Goal: Task Accomplishment & Management: Manage account settings

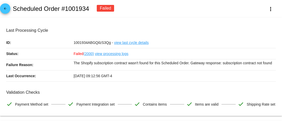
click at [9, 7] on link "arrow_back" at bounding box center [5, 8] width 10 height 10
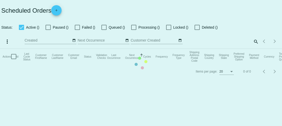
checkbox input "true"
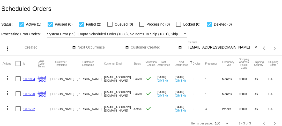
click at [29, 78] on link "1001934" at bounding box center [29, 78] width 12 height 3
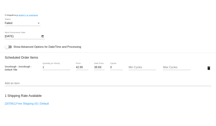
scroll to position [324, 0]
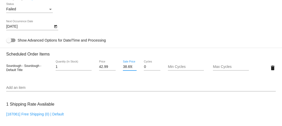
click at [128, 69] on input "38.691" at bounding box center [130, 67] width 14 height 4
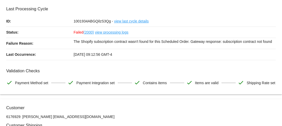
scroll to position [0, 0]
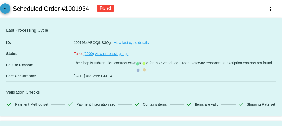
click at [7, 9] on mat-icon "arrow_back" at bounding box center [5, 10] width 6 height 6
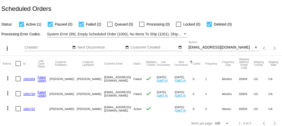
click at [28, 94] on link "1001720" at bounding box center [29, 93] width 12 height 3
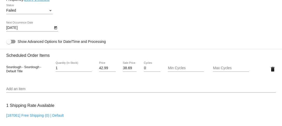
scroll to position [322, 0]
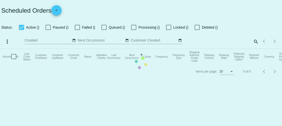
checkbox input "true"
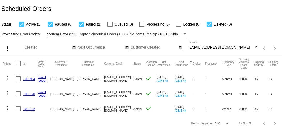
click at [27, 109] on link "1001722" at bounding box center [29, 108] width 12 height 3
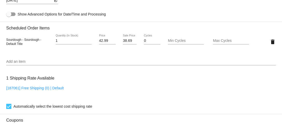
scroll to position [296, 0]
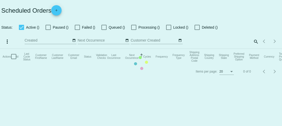
checkbox input "true"
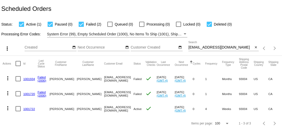
click at [220, 47] on input "[EMAIL_ADDRESS][DOMAIN_NAME]" at bounding box center [220, 48] width 65 height 4
paste input "[PERSON_NAME].risk"
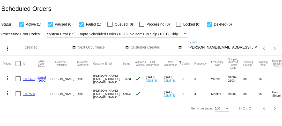
type input "[PERSON_NAME][EMAIL_ADDRESS][DOMAIN_NAME]"
click at [28, 79] on link "1001421" at bounding box center [29, 78] width 12 height 3
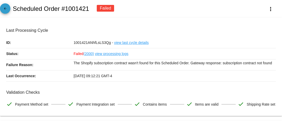
click at [4, 8] on mat-icon "arrow_back" at bounding box center [5, 10] width 6 height 6
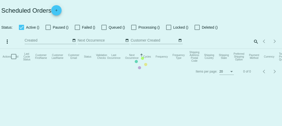
checkbox input "true"
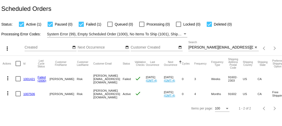
click at [33, 94] on link "1007506" at bounding box center [29, 93] width 12 height 3
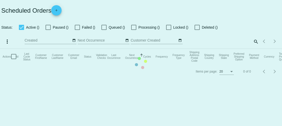
checkbox input "true"
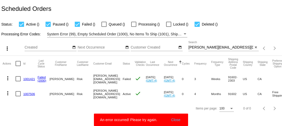
click at [203, 50] on div "[PERSON_NAME][EMAIL_ADDRESS][DOMAIN_NAME] Search" at bounding box center [220, 46] width 65 height 10
click at [204, 48] on input "[PERSON_NAME][EMAIL_ADDRESS][DOMAIN_NAME]" at bounding box center [220, 48] width 65 height 4
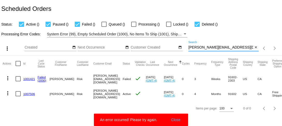
click at [204, 48] on input "[PERSON_NAME][EMAIL_ADDRESS][DOMAIN_NAME]" at bounding box center [220, 48] width 65 height 4
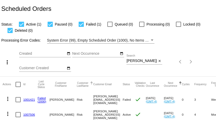
scroll to position [11, 0]
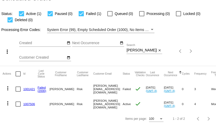
click at [29, 90] on link "1001421" at bounding box center [29, 88] width 12 height 3
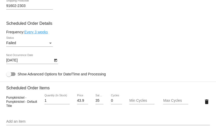
scroll to position [306, 0]
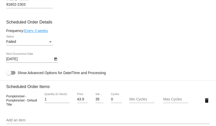
click at [15, 97] on span "Pumpkinickel - Pumpkinickel - Default Title" at bounding box center [21, 101] width 31 height 12
copy span "Pumpkinickel"
click at [99, 102] on input "35.14" at bounding box center [99, 99] width 8 height 4
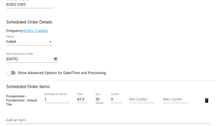
click at [99, 102] on input "35.14" at bounding box center [99, 99] width 8 height 4
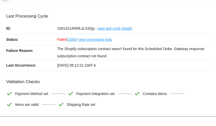
scroll to position [0, 0]
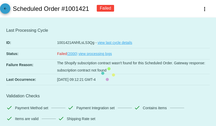
click at [4, 10] on mat-icon "arrow_back" at bounding box center [5, 10] width 6 height 6
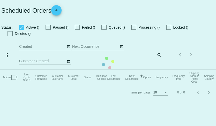
checkbox input "true"
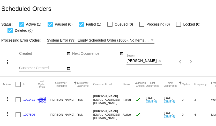
scroll to position [11, 0]
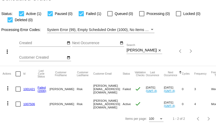
click at [29, 105] on link "1007506" at bounding box center [29, 103] width 12 height 3
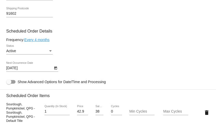
scroll to position [239, 0]
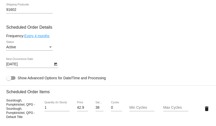
drag, startPoint x: 6, startPoint y: 104, endPoint x: 35, endPoint y: 107, distance: 28.3
click at [35, 107] on span "Sourdough, Pumpkinickel, QPG - Sourdough, Pumpkinickel, QPG - Default Title" at bounding box center [20, 109] width 29 height 20
copy span "Sourdough, Pumpkinickel, QPG -"
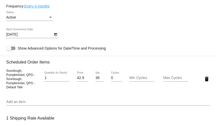
scroll to position [270, 0]
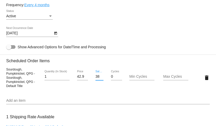
click at [99, 79] on input "38.69" at bounding box center [99, 77] width 8 height 4
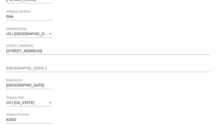
scroll to position [0, 0]
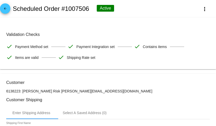
click at [5, 8] on mat-icon "arrow_back" at bounding box center [5, 10] width 6 height 6
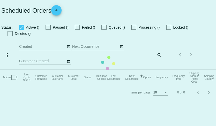
checkbox input "true"
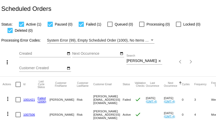
click at [138, 64] on div "[PERSON_NAME][EMAIL_ADDRESS][DOMAIN_NAME] Search" at bounding box center [141, 60] width 30 height 10
click at [138, 63] on input "[PERSON_NAME][EMAIL_ADDRESS][DOMAIN_NAME]" at bounding box center [141, 61] width 30 height 4
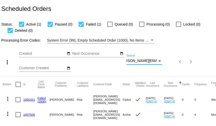
paste input "srabianj"
type input "srabianj@gmail.com"
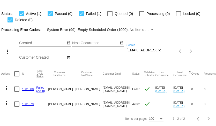
scroll to position [0, 0]
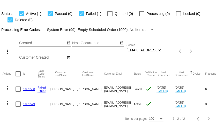
click at [31, 90] on link "1001580" at bounding box center [29, 88] width 12 height 3
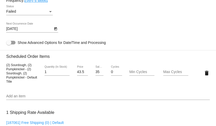
scroll to position [336, 0]
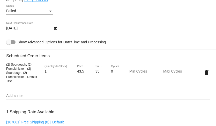
drag, startPoint x: 6, startPoint y: 68, endPoint x: 25, endPoint y: 73, distance: 19.3
click at [25, 73] on span "(2) Sourdough, (2) Pumpkinickel - (2) Sourdough, (2) Pumpkinickel - Default Tit…" at bounding box center [21, 73] width 31 height 20
copy span "(2) Sourdough, (2) Pumpkinickel"
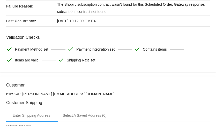
scroll to position [57, 0]
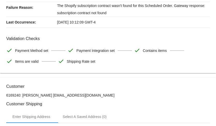
drag, startPoint x: 52, startPoint y: 97, endPoint x: 86, endPoint y: 98, distance: 33.6
click at [86, 97] on p "6169240: Jonathan Srabian srabianj@gmail.com" at bounding box center [107, 95] width 203 height 4
copy p "srabianj@gmail.com"
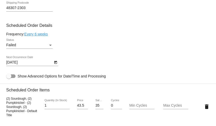
scroll to position [305, 0]
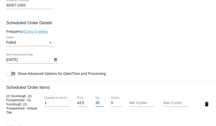
click at [96, 105] on input "35.14" at bounding box center [99, 103] width 8 height 4
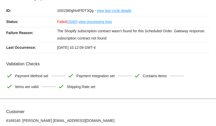
scroll to position [0, 0]
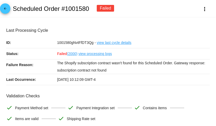
click at [6, 9] on mat-icon "arrow_back" at bounding box center [5, 10] width 6 height 6
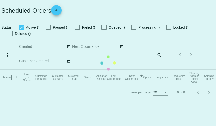
checkbox input "true"
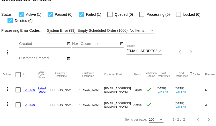
scroll to position [11, 0]
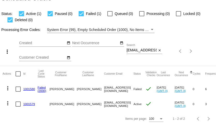
click at [31, 104] on link "1001579" at bounding box center [29, 103] width 12 height 3
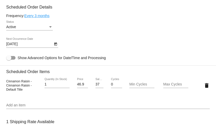
scroll to position [259, 0]
drag, startPoint x: 6, startPoint y: 85, endPoint x: 30, endPoint y: 85, distance: 23.8
click at [30, 85] on span "Cinnamon Raisin - Cinnamon Raisin - Default Title" at bounding box center [19, 85] width 26 height 12
copy span "Cinnamon Raisin"
click at [98, 86] on input "37.99" at bounding box center [99, 84] width 8 height 4
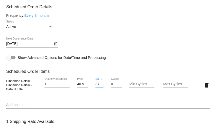
click at [98, 86] on input "37.99" at bounding box center [99, 84] width 8 height 4
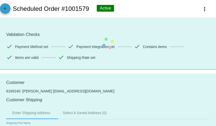
click at [7, 8] on mat-icon "arrow_back" at bounding box center [5, 10] width 6 height 6
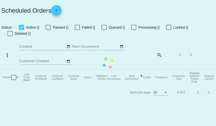
checkbox input "true"
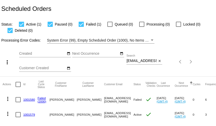
click at [148, 62] on input "srabianj@gmail.com" at bounding box center [141, 61] width 30 height 4
paste input "vegasscout@cox.net"
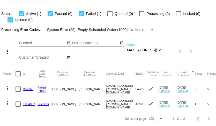
type input "vegasscout@cox.net"
click at [28, 87] on link "997743" at bounding box center [28, 88] width 10 height 3
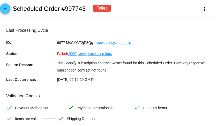
click at [6, 9] on mat-icon "arrow_back" at bounding box center [5, 10] width 6 height 6
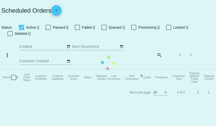
checkbox input "true"
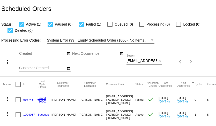
scroll to position [11, 0]
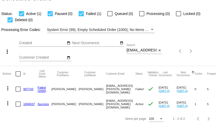
click at [30, 103] on link "1004037" at bounding box center [29, 103] width 12 height 3
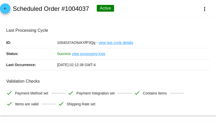
click at [7, 11] on mat-icon "arrow_back" at bounding box center [5, 10] width 6 height 6
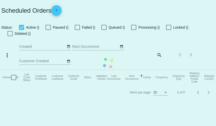
checkbox input "true"
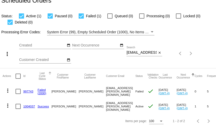
scroll to position [11, 0]
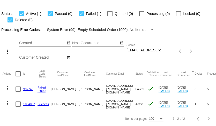
click at [29, 89] on link "997743" at bounding box center [28, 88] width 10 height 3
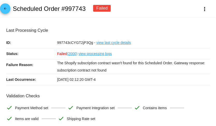
click at [6, 10] on mat-icon "arrow_back" at bounding box center [5, 10] width 6 height 6
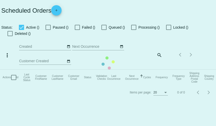
checkbox input "true"
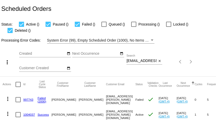
scroll to position [5, 0]
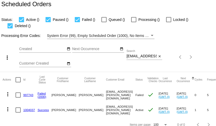
click at [30, 108] on link "1004037" at bounding box center [29, 109] width 12 height 3
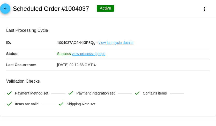
click at [6, 9] on mat-icon "arrow_back" at bounding box center [5, 10] width 6 height 6
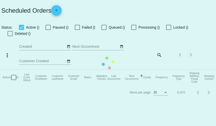
checkbox input "true"
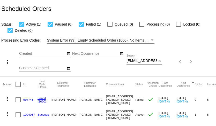
click at [146, 61] on input "vegasscout@cox.net" at bounding box center [141, 61] width 30 height 4
paste input "carrieldrinkwine@gmail.com"
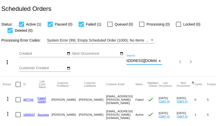
type input "carrieldrinkwine@gmail.com"
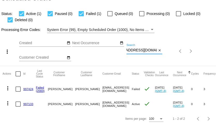
scroll to position [0, 0]
click at [30, 89] on link "997424" at bounding box center [28, 88] width 10 height 3
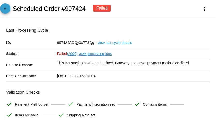
click at [9, 9] on link "arrow_back" at bounding box center [5, 8] width 10 height 10
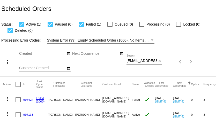
click at [27, 100] on link "997424" at bounding box center [28, 99] width 10 height 3
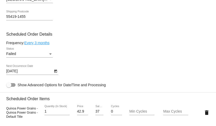
scroll to position [290, 0]
drag, startPoint x: 6, startPoint y: 112, endPoint x: 15, endPoint y: 113, distance: 8.8
click at [15, 113] on span "Quinoa Power Grains - Quinoa Power Grains - Default Title" at bounding box center [22, 113] width 32 height 12
copy span "Quinoa"
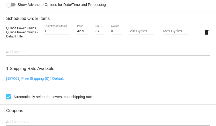
scroll to position [379, 0]
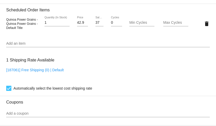
click at [99, 25] on input "37.04" at bounding box center [99, 23] width 8 height 4
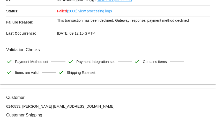
scroll to position [0, 0]
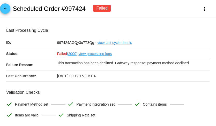
click at [5, 11] on mat-icon "arrow_back" at bounding box center [5, 10] width 6 height 6
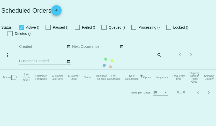
checkbox input "true"
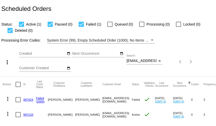
click at [31, 115] on link "997133" at bounding box center [28, 114] width 10 height 3
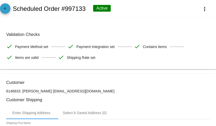
click at [4, 8] on mat-icon "arrow_back" at bounding box center [5, 10] width 6 height 6
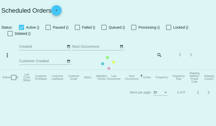
checkbox input "true"
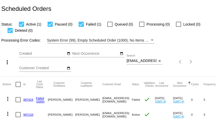
click at [145, 61] on input "carrieldrinkwine@gmail.com" at bounding box center [141, 61] width 30 height 4
paste input "kayteehadley@live"
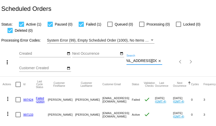
type input "kayteehadley@live.com"
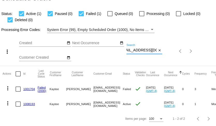
scroll to position [0, 0]
click at [29, 89] on link "1001704" at bounding box center [29, 88] width 12 height 3
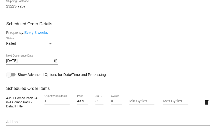
scroll to position [305, 0]
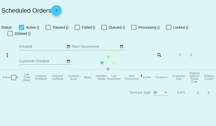
checkbox input "true"
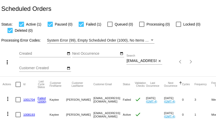
scroll to position [11, 0]
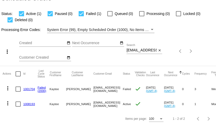
click at [31, 105] on link "1008193" at bounding box center [29, 103] width 12 height 3
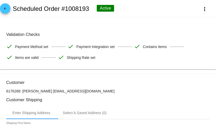
click at [6, 10] on mat-icon "arrow_back" at bounding box center [5, 10] width 6 height 6
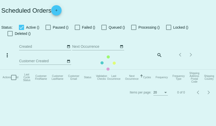
checkbox input "true"
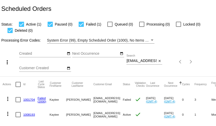
click at [6, 101] on mat-icon "more_vert" at bounding box center [8, 99] width 6 height 6
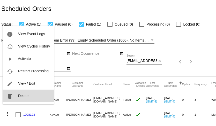
click at [22, 96] on span "Delete" at bounding box center [23, 96] width 10 height 4
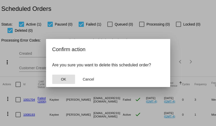
click at [66, 80] on button "OK" at bounding box center [63, 79] width 23 height 9
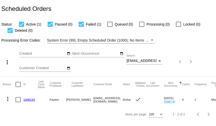
click at [154, 63] on input "kayteehadley@live.com" at bounding box center [141, 61] width 30 height 4
paste input "dianemgrammy@yahoo"
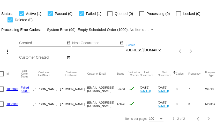
scroll to position [0, 7]
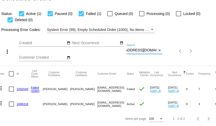
type input "dianemgrammy@yahoo.com"
click at [24, 90] on link "1002049" at bounding box center [23, 88] width 12 height 3
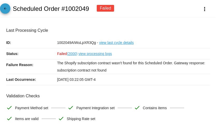
click at [4, 9] on mat-icon "arrow_back" at bounding box center [5, 10] width 6 height 6
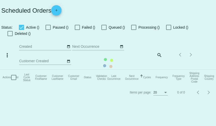
checkbox input "true"
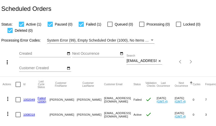
scroll to position [11, 0]
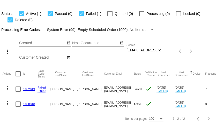
click at [28, 103] on link "1008318" at bounding box center [29, 103] width 12 height 3
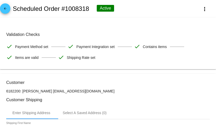
click at [4, 7] on mat-icon "arrow_back" at bounding box center [5, 10] width 6 height 6
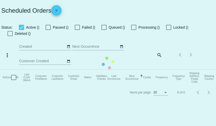
checkbox input "true"
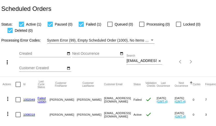
click at [7, 98] on mat-icon "more_vert" at bounding box center [8, 99] width 6 height 6
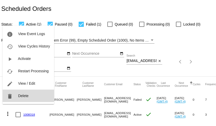
click at [17, 94] on button "delete Delete" at bounding box center [28, 96] width 51 height 12
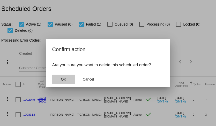
click at [61, 80] on span "OK" at bounding box center [63, 79] width 5 height 4
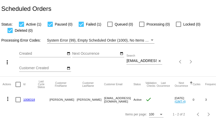
click at [139, 61] on input "dianemgrammy@yahoo.com" at bounding box center [141, 61] width 30 height 4
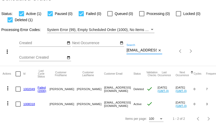
click at [133, 51] on input "dianemgrammy@yahoo.com" at bounding box center [141, 50] width 30 height 4
paste input "anpassini"
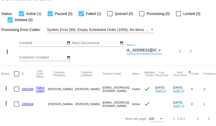
scroll to position [0, 1]
type input "danpassini@yahoo.com"
click at [28, 90] on link "1002430" at bounding box center [28, 88] width 12 height 3
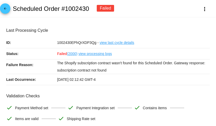
click at [4, 11] on mat-icon "arrow_back" at bounding box center [5, 10] width 6 height 6
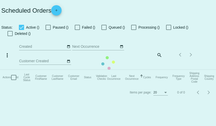
checkbox input "true"
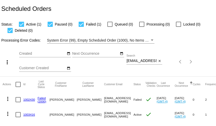
click at [31, 115] on link "1003416" at bounding box center [29, 114] width 12 height 3
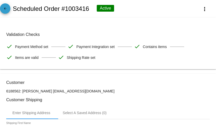
click at [7, 8] on mat-icon "arrow_back" at bounding box center [5, 10] width 6 height 6
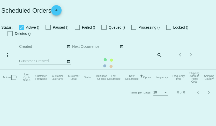
checkbox input "true"
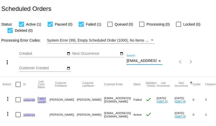
click at [132, 63] on input "danpassini@yahoo.com" at bounding box center [141, 61] width 30 height 4
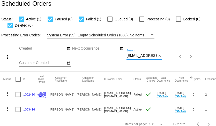
scroll to position [11, 0]
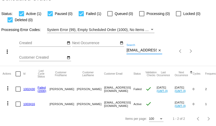
click at [29, 89] on link "1002430" at bounding box center [29, 88] width 12 height 3
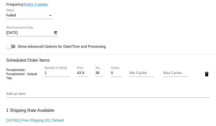
scroll to position [335, 0]
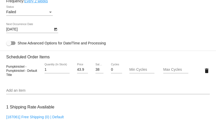
click at [22, 71] on span "Pumpkinickel - Pumpkinickel - Default Title" at bounding box center [21, 71] width 31 height 12
copy span "Pumpkinickel"
click at [98, 72] on input "38.691" at bounding box center [99, 70] width 8 height 4
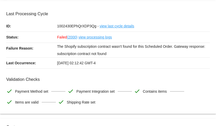
scroll to position [0, 0]
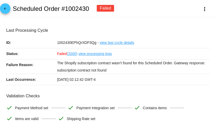
click at [3, 8] on mat-icon "arrow_back" at bounding box center [5, 10] width 6 height 6
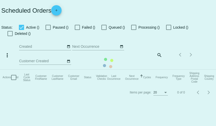
checkbox input "true"
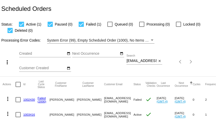
scroll to position [11, 0]
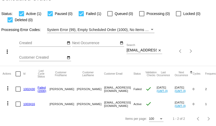
click at [32, 103] on link "1003416" at bounding box center [29, 103] width 12 height 3
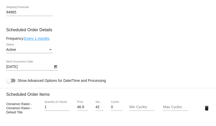
scroll to position [237, 0]
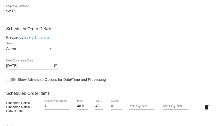
click at [24, 107] on span "Cinnamon Raisin - Cinnamon Raisin - Default Title" at bounding box center [19, 107] width 26 height 12
drag, startPoint x: 6, startPoint y: 106, endPoint x: 30, endPoint y: 106, distance: 23.3
click at [30, 106] on span "Cinnamon Raisin - Cinnamon Raisin - Default Title" at bounding box center [19, 107] width 26 height 12
copy span "Cinnamon Raisin"
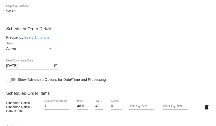
click at [99, 108] on input "42.291" at bounding box center [99, 106] width 8 height 4
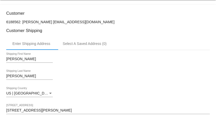
scroll to position [0, 0]
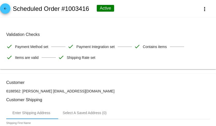
click at [3, 9] on mat-icon "arrow_back" at bounding box center [5, 10] width 6 height 6
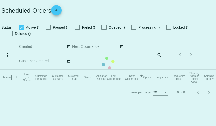
checkbox input "true"
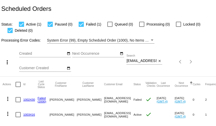
click at [145, 61] on input "danpassini@yahoo.com" at bounding box center [141, 61] width 30 height 4
paste input "rkashwood@gmail"
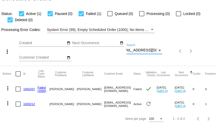
type input "rkashwood@gmail.com"
click at [29, 88] on link "1002437" at bounding box center [29, 88] width 12 height 3
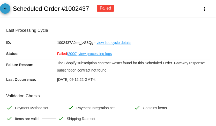
click at [8, 9] on link "arrow_back" at bounding box center [5, 8] width 10 height 10
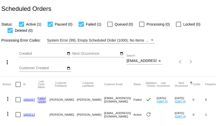
click at [31, 114] on link "1003212" at bounding box center [29, 114] width 12 height 3
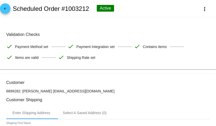
click at [6, 7] on mat-icon "arrow_back" at bounding box center [5, 10] width 6 height 6
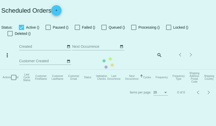
checkbox input "true"
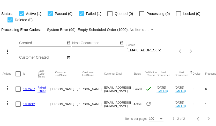
click at [30, 88] on link "1002437" at bounding box center [29, 88] width 12 height 3
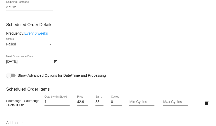
scroll to position [305, 0]
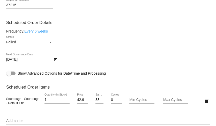
click at [18, 101] on span "Sourdough - Sourdough - Default Title" at bounding box center [22, 101] width 33 height 8
copy span "Sourdough"
click at [96, 102] on input "38.691" at bounding box center [99, 100] width 8 height 4
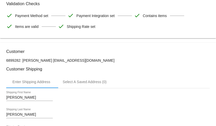
scroll to position [0, 0]
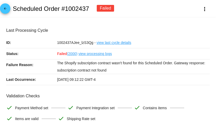
click at [6, 11] on mat-icon "arrow_back" at bounding box center [5, 10] width 6 height 6
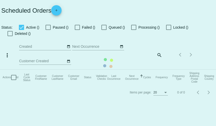
checkbox input "true"
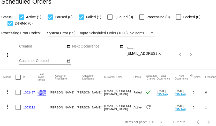
scroll to position [11, 0]
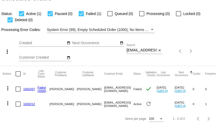
click at [32, 104] on link "1003212" at bounding box center [29, 103] width 12 height 3
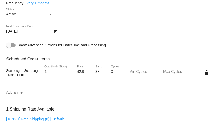
scroll to position [270, 0]
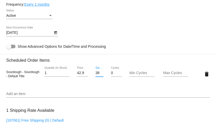
click at [97, 75] on input "38.691" at bounding box center [99, 73] width 8 height 4
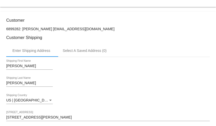
scroll to position [0, 0]
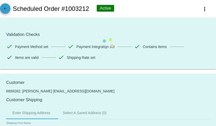
click at [3, 8] on mat-icon "arrow_back" at bounding box center [5, 10] width 6 height 6
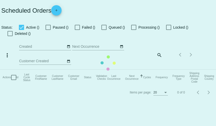
checkbox input "true"
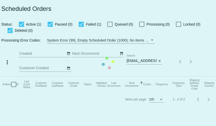
click at [135, 61] on input "rkashwood@gmail.com" at bounding box center [141, 61] width 30 height 4
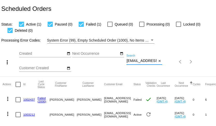
click at [135, 61] on input "rkashwood@gmail.com" at bounding box center [141, 61] width 30 height 4
paste input "maggiewriting@earthlink.net"
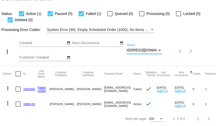
type input "maggiewriting@earthlink.net"
click at [27, 88] on link "1002492" at bounding box center [29, 88] width 12 height 3
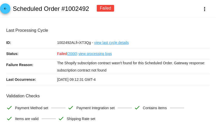
click at [6, 9] on mat-icon "arrow_back" at bounding box center [5, 10] width 6 height 6
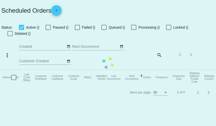
checkbox input "true"
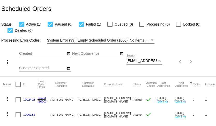
click at [27, 115] on link "1006133" at bounding box center [29, 114] width 12 height 3
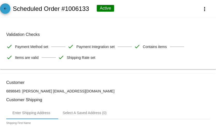
click at [5, 9] on mat-icon "arrow_back" at bounding box center [5, 10] width 6 height 6
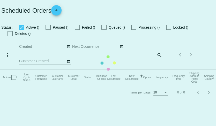
checkbox input "true"
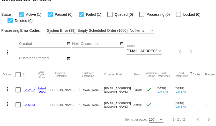
scroll to position [11, 0]
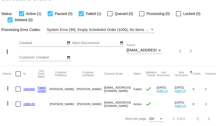
click at [29, 89] on link "1002492" at bounding box center [29, 88] width 12 height 3
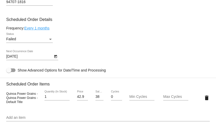
scroll to position [315, 0]
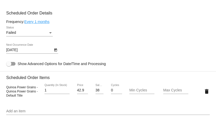
click at [95, 93] on input "38.691" at bounding box center [99, 90] width 8 height 4
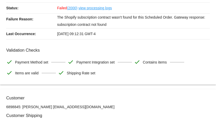
scroll to position [0, 0]
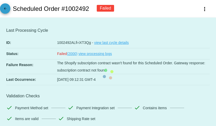
click at [6, 9] on mat-icon "arrow_back" at bounding box center [5, 10] width 6 height 6
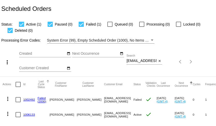
scroll to position [11, 0]
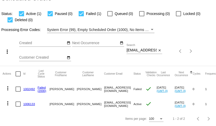
click at [31, 104] on link "1006133" at bounding box center [29, 103] width 12 height 3
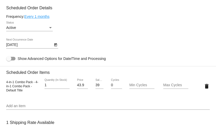
scroll to position [260, 0]
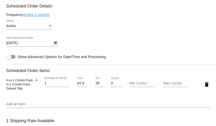
drag, startPoint x: 6, startPoint y: 84, endPoint x: 26, endPoint y: 84, distance: 19.7
click at [26, 84] on span "4-in-1 Combo Pack - 4-in-1 Combo Pack - Default Title" at bounding box center [22, 85] width 32 height 12
copy span "4-in-1 Combo"
click at [96, 86] on input "39.59" at bounding box center [99, 83] width 8 height 4
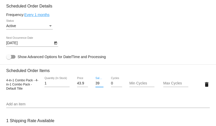
click at [96, 86] on input "39.59" at bounding box center [99, 83] width 8 height 4
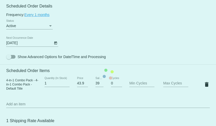
drag, startPoint x: 6, startPoint y: 82, endPoint x: 24, endPoint y: 82, distance: 17.6
click at [24, 82] on span "4-in-1 Combo Pack - 4-in-1 Combo Pack - Default Title" at bounding box center [22, 85] width 32 height 12
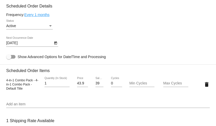
drag, startPoint x: 6, startPoint y: 83, endPoint x: 26, endPoint y: 84, distance: 19.4
click at [26, 84] on span "4-in-1 Combo Pack - 4-in-1 Combo Pack - Default Title" at bounding box center [22, 85] width 32 height 12
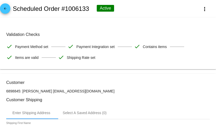
click at [6, 7] on mat-icon "arrow_back" at bounding box center [5, 10] width 6 height 6
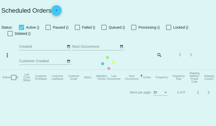
checkbox input "true"
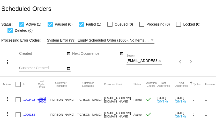
click at [134, 61] on input "maggiewriting@earthlink.net" at bounding box center [141, 61] width 30 height 4
paste input "debraoakland@mac.com"
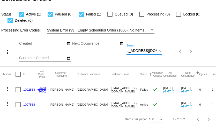
scroll to position [11, 0]
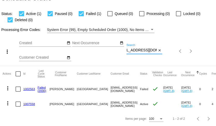
type input "debraoakland@mac.com"
click at [29, 89] on link "1002563" at bounding box center [29, 88] width 12 height 3
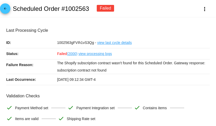
click at [2, 6] on span "arrow_back" at bounding box center [5, 9] width 6 height 13
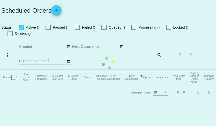
checkbox input "true"
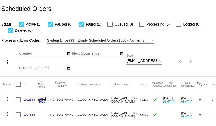
scroll to position [11, 0]
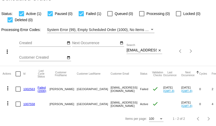
click at [31, 105] on link "1007558" at bounding box center [29, 103] width 12 height 3
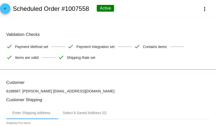
click at [4, 10] on mat-icon "arrow_back" at bounding box center [5, 10] width 6 height 6
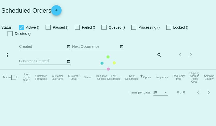
checkbox input "true"
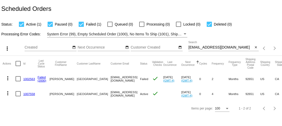
click at [31, 79] on link "1002563" at bounding box center [29, 78] width 12 height 3
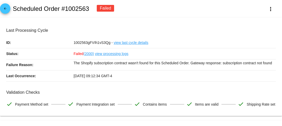
scroll to position [4, 0]
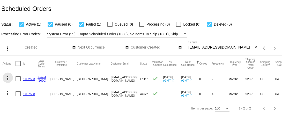
click at [7, 79] on mat-icon "more_vert" at bounding box center [8, 78] width 6 height 6
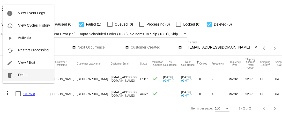
click at [20, 77] on button "delete Delete" at bounding box center [28, 75] width 51 height 12
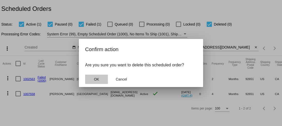
click at [96, 78] on span "OK" at bounding box center [96, 79] width 5 height 4
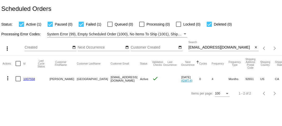
click at [205, 47] on input "debraoakland@mac.com" at bounding box center [220, 48] width 65 height 4
paste input "jsdbecker@gmail"
type input "jsdbecker@gmail.com"
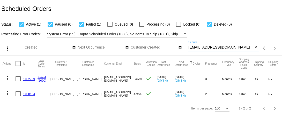
scroll to position [0, 1]
click at [27, 79] on link "1002799" at bounding box center [29, 78] width 12 height 3
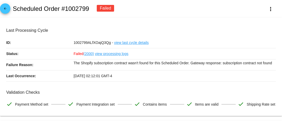
click at [6, 11] on mat-icon "arrow_back" at bounding box center [5, 10] width 6 height 6
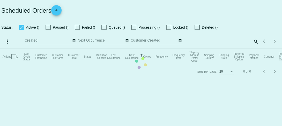
checkbox input "true"
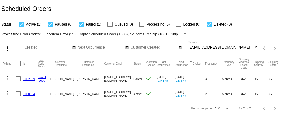
click at [26, 93] on link "1008154" at bounding box center [29, 93] width 12 height 3
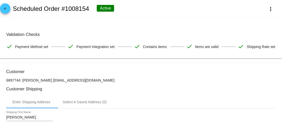
click at [7, 11] on mat-icon "arrow_back" at bounding box center [5, 10] width 6 height 6
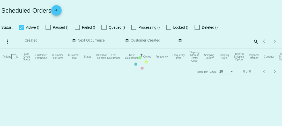
checkbox input "true"
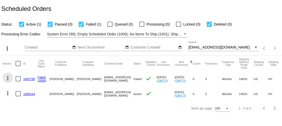
click at [7, 79] on mat-icon "more_vert" at bounding box center [8, 78] width 6 height 6
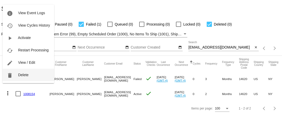
click at [20, 78] on button "delete Delete" at bounding box center [28, 75] width 51 height 12
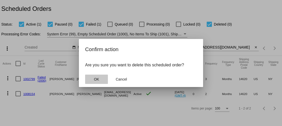
click at [97, 79] on span "OK" at bounding box center [96, 79] width 5 height 4
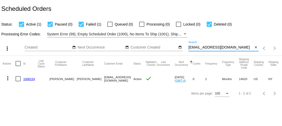
click at [202, 48] on input "jsdbecker@gmail.com" at bounding box center [220, 48] width 65 height 4
paste input "laurencorrell"
type input "laurencorrell@gmail.com"
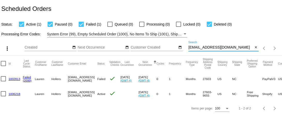
scroll to position [0, 12]
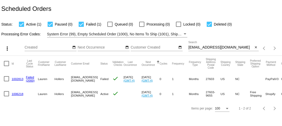
click at [20, 80] on link "1002813" at bounding box center [18, 78] width 12 height 3
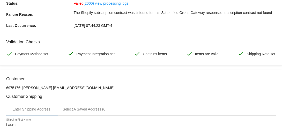
scroll to position [40, 0]
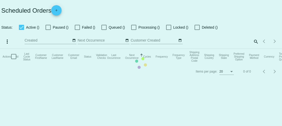
checkbox input "true"
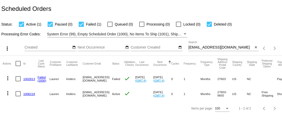
click at [27, 94] on link "1006218" at bounding box center [29, 93] width 12 height 3
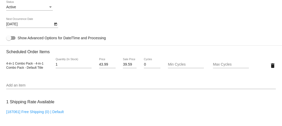
scroll to position [270, 0]
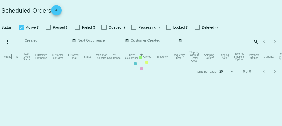
checkbox input "true"
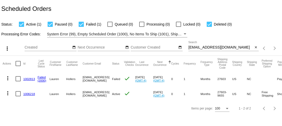
click at [7, 78] on mat-icon "more_vert" at bounding box center [8, 78] width 6 height 6
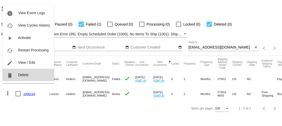
click at [22, 76] on span "Delete" at bounding box center [23, 75] width 10 height 4
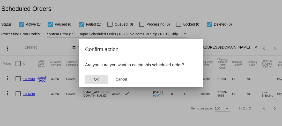
click at [92, 79] on button "OK" at bounding box center [96, 79] width 23 height 9
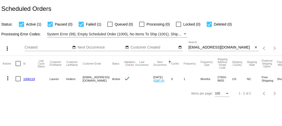
click at [200, 48] on input "laurencorrell@gmail.com" at bounding box center [220, 48] width 65 height 4
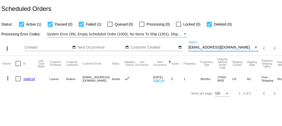
paste input "daviskris49"
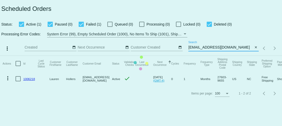
type input "daviskris49@gmail.com"
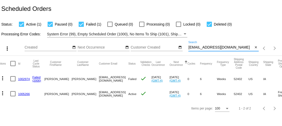
scroll to position [0, 4]
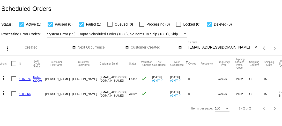
click at [26, 79] on link "1002974" at bounding box center [25, 78] width 12 height 3
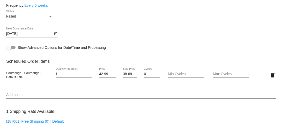
scroll to position [319, 0]
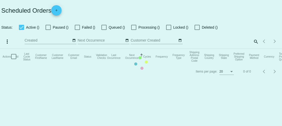
checkbox input "true"
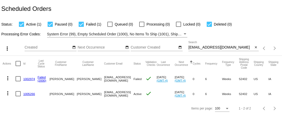
click at [29, 93] on link "1005266" at bounding box center [29, 93] width 12 height 3
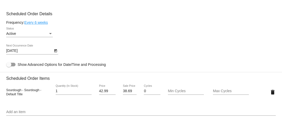
scroll to position [244, 0]
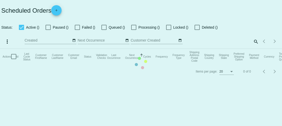
checkbox input "true"
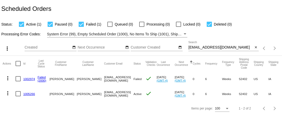
click at [7, 78] on mat-icon "more_vert" at bounding box center [8, 78] width 6 height 6
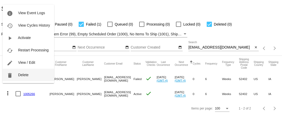
click at [18, 77] on span "Delete" at bounding box center [23, 75] width 10 height 4
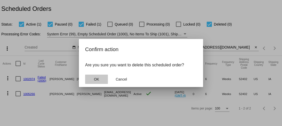
click at [97, 77] on button "OK" at bounding box center [96, 79] width 23 height 9
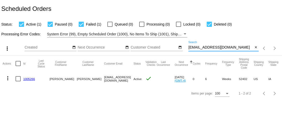
click at [204, 47] on input "daviskris49@gmail.com" at bounding box center [220, 48] width 65 height 4
paste input "andreagibson2222"
type input "andreagibson2222@gmail.com"
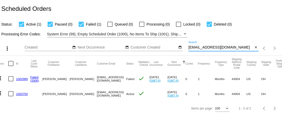
scroll to position [0, 6]
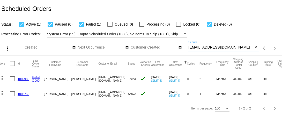
click at [24, 80] on link "1002989" at bounding box center [24, 78] width 12 height 3
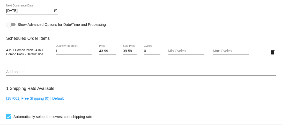
scroll to position [341, 0]
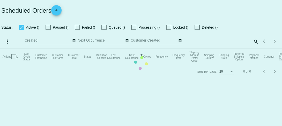
checkbox input "true"
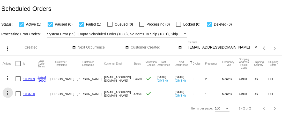
click at [8, 93] on mat-icon "more_vert" at bounding box center [8, 93] width 6 height 6
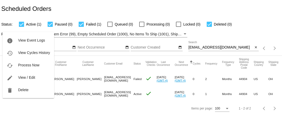
click at [24, 112] on div at bounding box center [141, 63] width 282 height 126
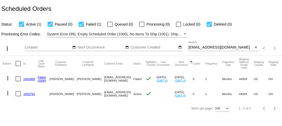
click at [29, 93] on link "1003750" at bounding box center [29, 93] width 12 height 3
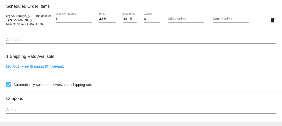
scroll to position [314, 0]
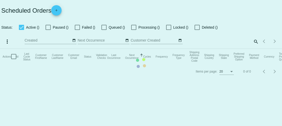
checkbox input "true"
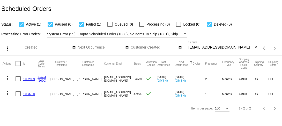
click at [27, 79] on link "1002989" at bounding box center [29, 78] width 12 height 3
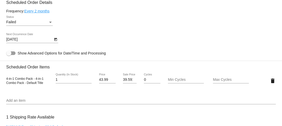
scroll to position [320, 0]
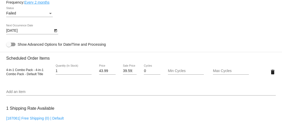
drag, startPoint x: 6, startPoint y: 84, endPoint x: 33, endPoint y: 84, distance: 26.9
click at [33, 76] on span "4-in-1 Combo Pack - 4-in-1 Combo Pack - Default Title" at bounding box center [24, 72] width 37 height 8
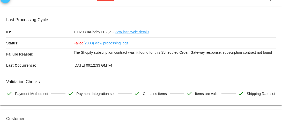
scroll to position [0, 0]
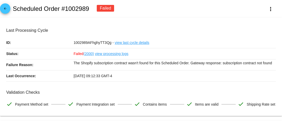
click at [5, 6] on span "arrow_back" at bounding box center [5, 9] width 6 height 13
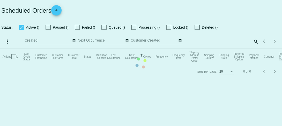
checkbox input "true"
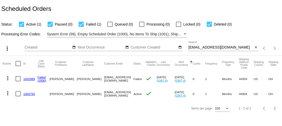
click at [31, 94] on link "1003750" at bounding box center [29, 93] width 12 height 3
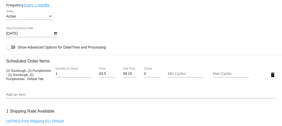
scroll to position [262, 0]
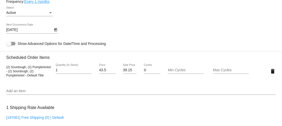
drag, startPoint x: 6, startPoint y: 82, endPoint x: 51, endPoint y: 80, distance: 45.0
click at [51, 80] on mat-card "Customer 6898551: Debra Neiswanger andreagibson2222@gmail.com Customer Shipping…" at bounding box center [141, 59] width 282 height 517
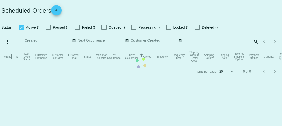
checkbox input "true"
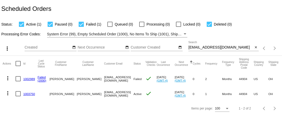
click at [212, 46] on input "andreagibson2222@gmail.com" at bounding box center [220, 48] width 65 height 4
paste input "mrutenberg"
type input "mrutenberg@gmail.com"
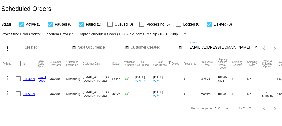
click at [29, 79] on link "1003209" at bounding box center [29, 78] width 12 height 3
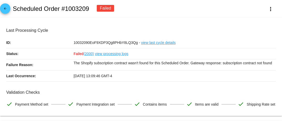
click at [6, 9] on mat-icon "arrow_back" at bounding box center [5, 10] width 6 height 6
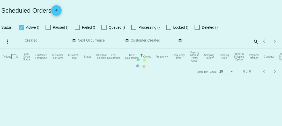
checkbox input "true"
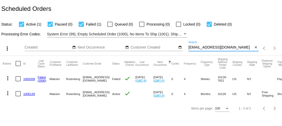
click at [205, 48] on input "mrutenberg@gmail.com" at bounding box center [220, 48] width 65 height 4
paste input "I hope this message finds you well and thriving! I wanted to take a moment to c…"
click at [204, 48] on input "Search" at bounding box center [220, 48] width 65 height 4
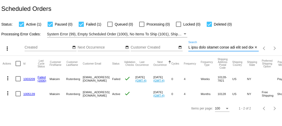
click at [204, 48] on input "Search" at bounding box center [220, 48] width 65 height 4
paste input "mrutenberg@gmail.com"
type input "mrutenberg@gmail.com"
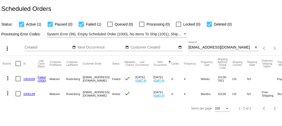
click at [30, 80] on link "1003209" at bounding box center [29, 78] width 12 height 3
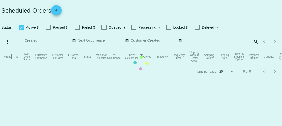
checkbox input "true"
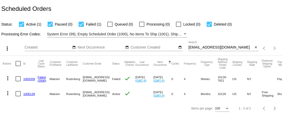
click at [28, 94] on link "1005139" at bounding box center [29, 93] width 12 height 3
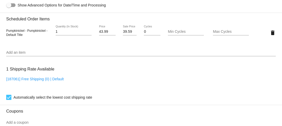
scroll to position [304, 0]
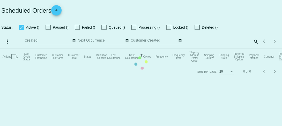
checkbox input "true"
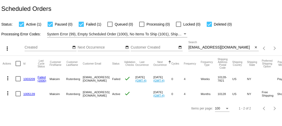
click at [7, 77] on mat-icon "more_vert" at bounding box center [8, 78] width 6 height 6
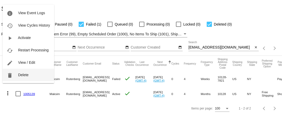
click at [25, 74] on span "Delete" at bounding box center [23, 75] width 10 height 4
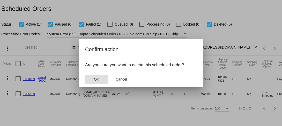
click at [96, 81] on span "OK" at bounding box center [96, 79] width 5 height 4
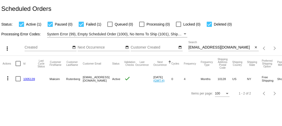
click at [198, 48] on input "mrutenberg@gmail.com" at bounding box center [220, 48] width 65 height 4
paste input "jtgonski"
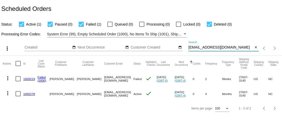
type input "jtgonski@gmail.com"
click at [28, 80] on link "1003219" at bounding box center [29, 78] width 12 height 3
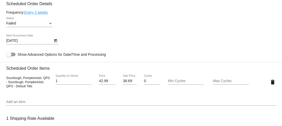
scroll to position [311, 0]
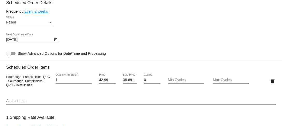
drag, startPoint x: 6, startPoint y: 91, endPoint x: 50, endPoint y: 91, distance: 44.0
click at [50, 87] on span "Sourdough, Pumpkinickel, QPG - Sourdough, Pumpkinickel, QPG - Default Title" at bounding box center [28, 81] width 44 height 12
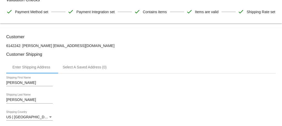
scroll to position [0, 0]
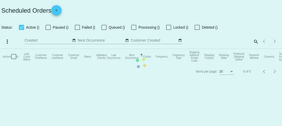
checkbox input "true"
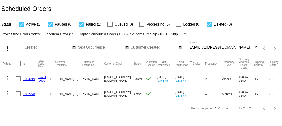
click at [31, 94] on link "1002278" at bounding box center [29, 93] width 12 height 3
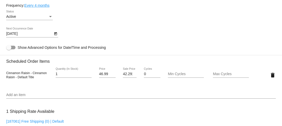
scroll to position [259, 0]
drag, startPoint x: 6, startPoint y: 87, endPoint x: 29, endPoint y: 87, distance: 23.0
click at [29, 79] on span "Cinnamon Raisin - Cinnamon Raisin - Default Title" at bounding box center [26, 75] width 41 height 8
click at [129, 76] on input "42.291" at bounding box center [130, 74] width 14 height 4
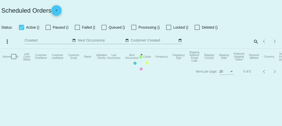
checkbox input "true"
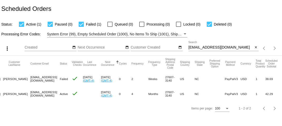
scroll to position [0, 77]
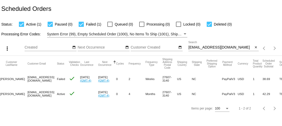
click at [212, 48] on input "jtgonski@gmail.com" at bounding box center [220, 48] width 65 height 4
paste input "davidbraaten74"
type input "davidbraaten74@gmail.com"
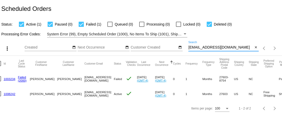
scroll to position [0, 0]
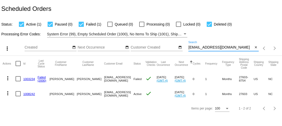
click at [30, 80] on link "1003234" at bounding box center [29, 78] width 12 height 3
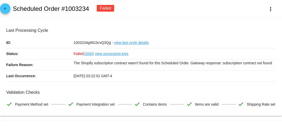
click at [6, 12] on mat-icon "arrow_back" at bounding box center [5, 10] width 6 height 6
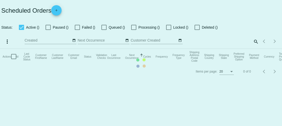
checkbox input "true"
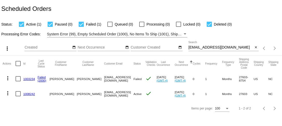
click at [29, 93] on link "1008242" at bounding box center [29, 93] width 12 height 3
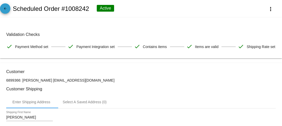
click at [3, 10] on mat-icon "arrow_back" at bounding box center [5, 10] width 6 height 6
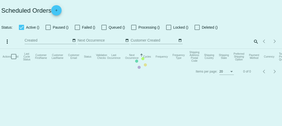
checkbox input "true"
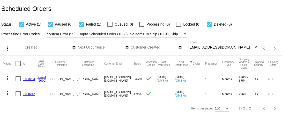
click at [8, 79] on mat-icon "more_vert" at bounding box center [8, 78] width 6 height 6
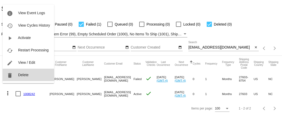
click at [24, 79] on button "delete Delete" at bounding box center [28, 75] width 51 height 12
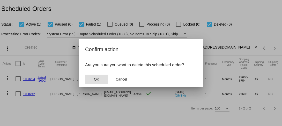
click at [92, 77] on button "OK" at bounding box center [96, 79] width 23 height 9
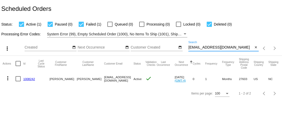
click at [204, 47] on input "davidbraaten74@gmail.com" at bounding box center [220, 48] width 65 height 4
paste input "fsheremetyeva"
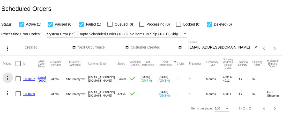
click at [7, 78] on mat-icon "more_vert" at bounding box center [8, 78] width 6 height 6
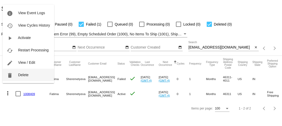
click at [20, 77] on button "delete Delete" at bounding box center [28, 75] width 51 height 12
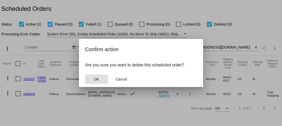
click at [102, 80] on button "OK" at bounding box center [96, 79] width 23 height 9
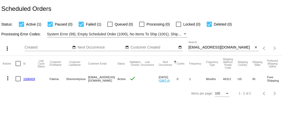
click at [200, 49] on input "fsheremetyeva@gmail.com" at bounding box center [220, 48] width 65 height 4
paste input "laurenruthwalker"
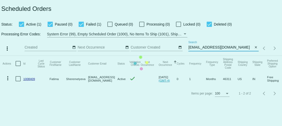
type input "laurenruthwalker@gmail.com"
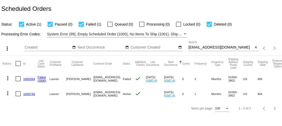
click at [31, 81] on link "1003264" at bounding box center [29, 78] width 12 height 3
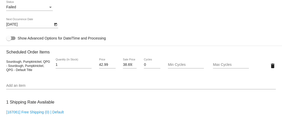
scroll to position [334, 0]
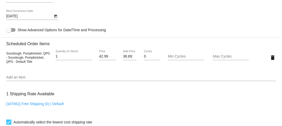
drag, startPoint x: 6, startPoint y: 67, endPoint x: 51, endPoint y: 67, distance: 45.0
click at [51, 65] on div "Sourdough, Pumpkinickel, QPG - Sourdough, Pumpkinickel, QPG - Default Title 1 Q…" at bounding box center [140, 57] width 269 height 15
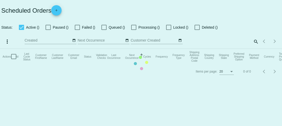
checkbox input "true"
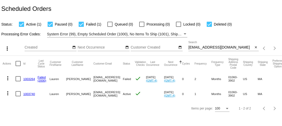
click at [31, 94] on link "1003740" at bounding box center [29, 93] width 12 height 3
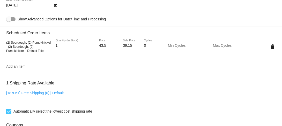
scroll to position [288, 0]
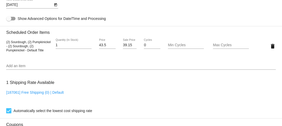
drag, startPoint x: 6, startPoint y: 56, endPoint x: 51, endPoint y: 54, distance: 44.8
click at [51, 52] on div "(2) Sourdough, (2) Pumpkinickel - (2) Sourdough, (2) Pumpkinickel - Default Tit…" at bounding box center [28, 46] width 45 height 12
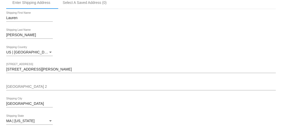
scroll to position [0, 0]
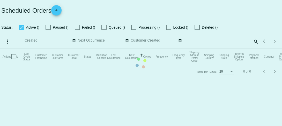
checkbox input "true"
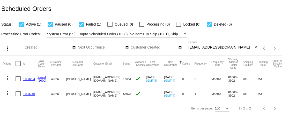
click at [197, 47] on input "laurenruthwalker@gmail.com" at bounding box center [220, 48] width 65 height 4
paste input "bamboo422"
type input "bamboo422@gmail.com"
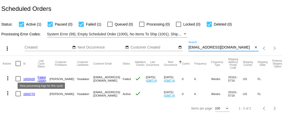
click at [32, 79] on link "1003426" at bounding box center [29, 78] width 12 height 3
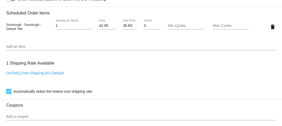
scroll to position [365, 0]
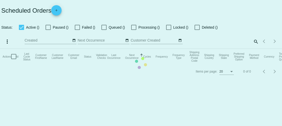
checkbox input "true"
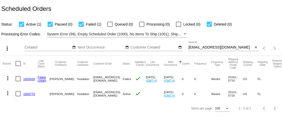
click at [28, 93] on link "1003770" at bounding box center [29, 93] width 12 height 3
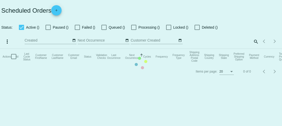
checkbox input "true"
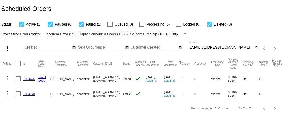
click at [28, 79] on link "1003426" at bounding box center [29, 78] width 12 height 3
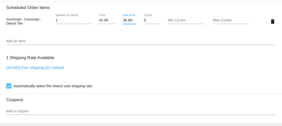
scroll to position [0, 1]
drag, startPoint x: 123, startPoint y: 34, endPoint x: 133, endPoint y: 34, distance: 9.3
click at [133, 22] on input "38.691" at bounding box center [130, 20] width 14 height 4
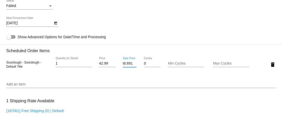
scroll to position [0, 0]
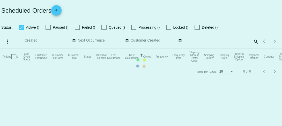
checkbox input "true"
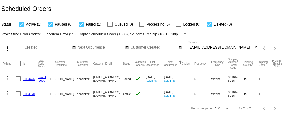
click at [29, 94] on link "1003770" at bounding box center [29, 93] width 12 height 3
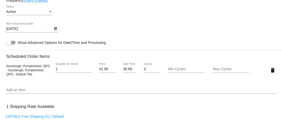
scroll to position [266, 0]
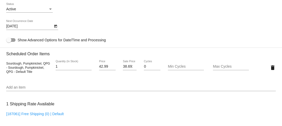
drag, startPoint x: 6, startPoint y: 78, endPoint x: 50, endPoint y: 77, distance: 44.2
click at [50, 77] on mat-card "Customer 6977630: Stephanie Yeadaker bamboo422@gmail.com Customer Shipping Ente…" at bounding box center [141, 55] width 282 height 517
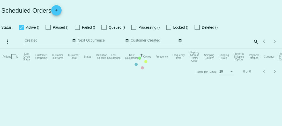
checkbox input "true"
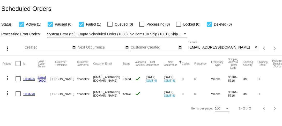
click at [201, 50] on div "bamboo422@gmail.com Search" at bounding box center [220, 46] width 65 height 10
click at [202, 47] on input "bamboo422@gmail.com" at bounding box center [220, 48] width 65 height 4
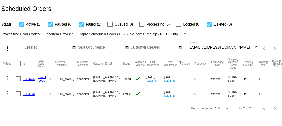
click at [202, 47] on input "bamboo422@gmail.com" at bounding box center [220, 48] width 65 height 4
paste input "woopwoop2@comcast.net"
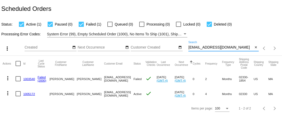
type input "woopwoop2@comcast.net"
click at [29, 80] on link "1003540" at bounding box center [29, 78] width 12 height 3
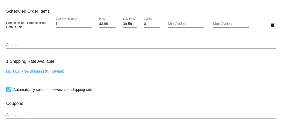
scroll to position [366, 0]
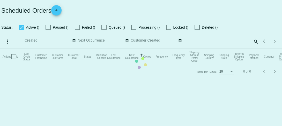
checkbox input "true"
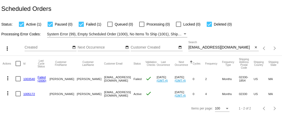
click at [30, 93] on link "1005172" at bounding box center [29, 93] width 12 height 3
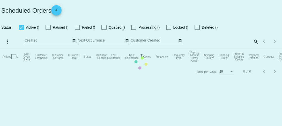
checkbox input "true"
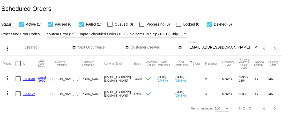
click at [26, 78] on link "1003540" at bounding box center [29, 78] width 12 height 3
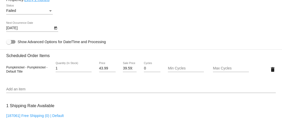
scroll to position [323, 0]
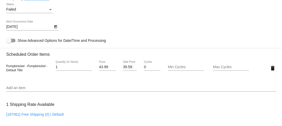
click at [17, 72] on span "Pumpkinickel - Pumpkinickel - Default Title" at bounding box center [26, 68] width 41 height 8
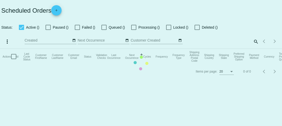
checkbox input "true"
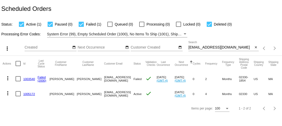
click at [32, 93] on link "1005172" at bounding box center [29, 93] width 12 height 3
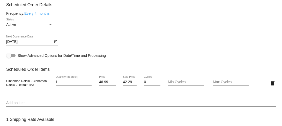
scroll to position [253, 0]
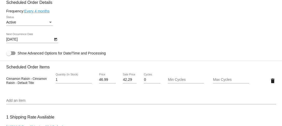
click at [127, 82] on input "42.29" at bounding box center [130, 80] width 14 height 4
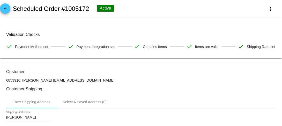
scroll to position [0, 0]
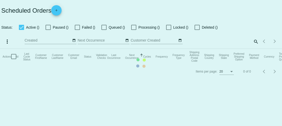
checkbox input "true"
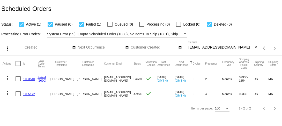
click at [200, 49] on input "woopwoop2@comcast.net" at bounding box center [220, 48] width 65 height 4
paste input "msjoanzee858@gmail.com"
type input "msjoanzee858@gmail.com"
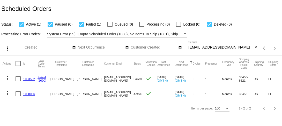
click at [28, 79] on link "1003552" at bounding box center [29, 78] width 12 height 3
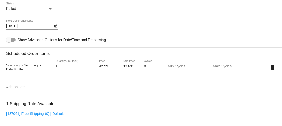
scroll to position [327, 0]
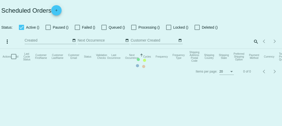
checkbox input "true"
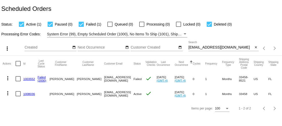
click at [26, 95] on link "1008036" at bounding box center [29, 93] width 12 height 3
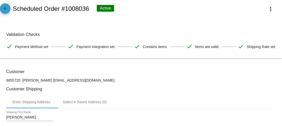
click at [6, 8] on mat-icon "arrow_back" at bounding box center [5, 10] width 6 height 6
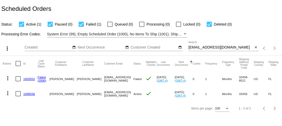
click at [8, 78] on mat-icon "more_vert" at bounding box center [8, 78] width 6 height 6
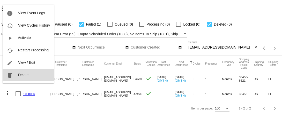
click at [21, 78] on button "delete Delete" at bounding box center [28, 75] width 51 height 12
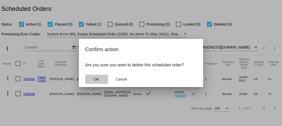
click at [97, 80] on span "OK" at bounding box center [96, 79] width 5 height 4
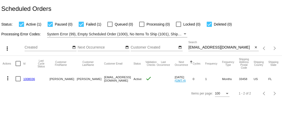
click at [195, 46] on input "msjoanzee858@gmail.com" at bounding box center [220, 48] width 65 height 4
paste input "assiematinfar"
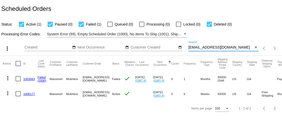
type input "massiematinfar@gmail.com"
click at [29, 78] on link "1003563" at bounding box center [29, 78] width 12 height 3
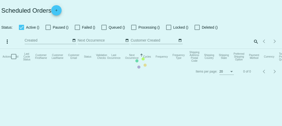
checkbox input "true"
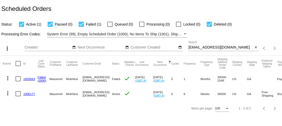
click at [29, 94] on link "1006177" at bounding box center [29, 93] width 12 height 3
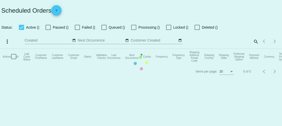
checkbox input "true"
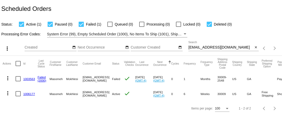
click at [27, 77] on link "1003563" at bounding box center [29, 78] width 12 height 3
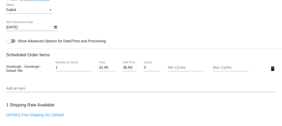
scroll to position [323, 0]
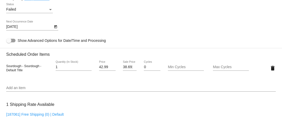
click at [15, 72] on span "Sourdough - Sourdough - Default Title" at bounding box center [23, 68] width 35 height 8
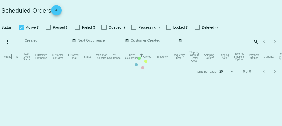
checkbox input "true"
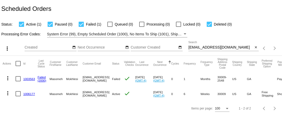
click at [29, 95] on link "1006177" at bounding box center [29, 93] width 12 height 3
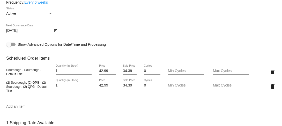
scroll to position [264, 0]
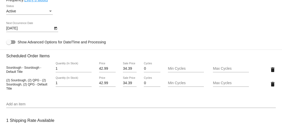
drag, startPoint x: 6, startPoint y: 94, endPoint x: 38, endPoint y: 95, distance: 32.6
click at [38, 95] on mat-card "Customer 6014791: Masomeh Mokhlesi massiematinfar@gmail.com Customer Shipping E…" at bounding box center [141, 65] width 282 height 532
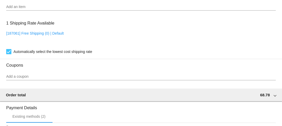
scroll to position [364, 0]
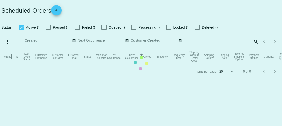
checkbox input "true"
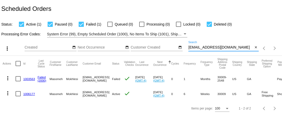
click at [202, 47] on input "massiematinfar@gmail.com" at bounding box center [220, 48] width 65 height 4
paste input "skstein12"
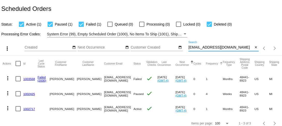
scroll to position [5, 0]
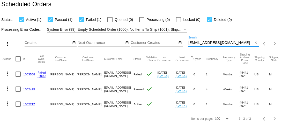
type input "skstein12@gmail.com"
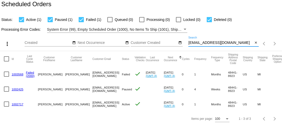
scroll to position [0, 0]
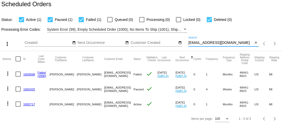
click at [28, 74] on link "1003568" at bounding box center [29, 74] width 12 height 3
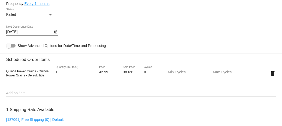
scroll to position [322, 0]
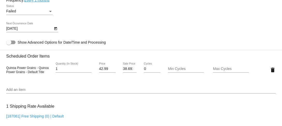
click at [12, 74] on span "Quinoa Power Grains - Quinoa Power Grains - Default Title" at bounding box center [27, 70] width 42 height 8
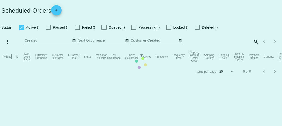
checkbox input "true"
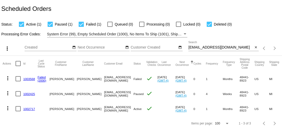
click at [31, 94] on link "1002425" at bounding box center [29, 93] width 12 height 3
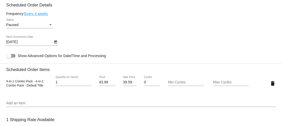
scroll to position [250, 0]
drag, startPoint x: 6, startPoint y: 96, endPoint x: 26, endPoint y: 96, distance: 19.7
click at [26, 88] on span "4-in-1 Combo Pack - 4-in-1 Combo Pack - Default Title" at bounding box center [24, 84] width 37 height 8
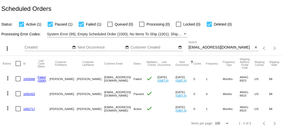
scroll to position [5, 0]
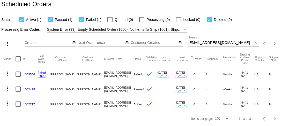
click at [30, 104] on link "1002717" at bounding box center [29, 104] width 12 height 3
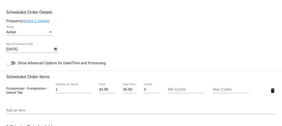
scroll to position [244, 0]
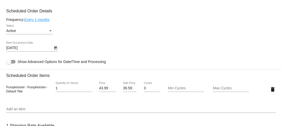
click at [20, 93] on span "Pumpkinickel - Pumpkinickel - Default Title" at bounding box center [26, 90] width 41 height 8
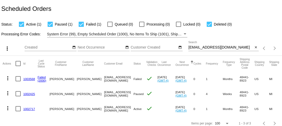
click at [198, 49] on input "skstein12@gmail.com" at bounding box center [220, 48] width 65 height 4
paste input "thegardenfarmacy"
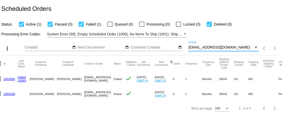
scroll to position [0, 19]
click at [13, 79] on link "1003585" at bounding box center [10, 78] width 12 height 3
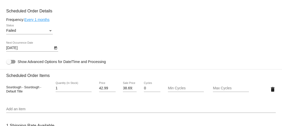
scroll to position [303, 0]
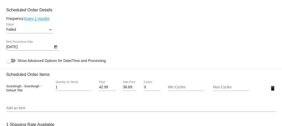
click at [14, 92] on span "Sourdough - Sourdough - Default Title" at bounding box center [23, 89] width 35 height 8
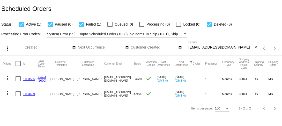
click at [31, 94] on link "1003439" at bounding box center [29, 93] width 12 height 3
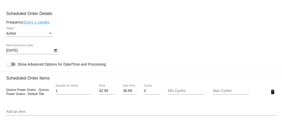
scroll to position [243, 0]
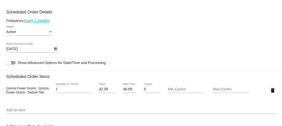
click at [7, 94] on div "Quinoa Power Grains - Quinoa Power Grains - Default Title" at bounding box center [28, 90] width 45 height 8
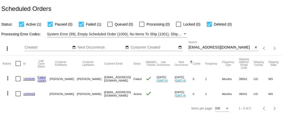
click at [195, 48] on input "thegardenfarmacy@gmail.com" at bounding box center [220, 48] width 65 height 4
paste input "mylawa"
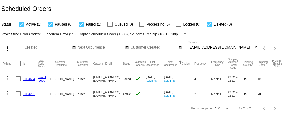
click at [29, 80] on link "1003604" at bounding box center [29, 78] width 12 height 3
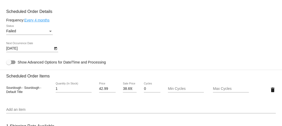
scroll to position [305, 0]
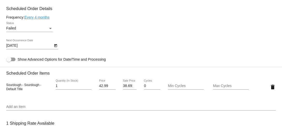
click at [17, 91] on span "Sourdough - Sourdough - Default Title" at bounding box center [23, 87] width 35 height 8
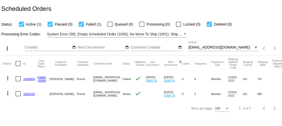
click at [31, 94] on link "1003231" at bounding box center [29, 93] width 12 height 3
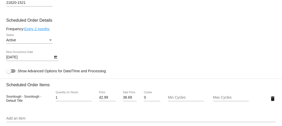
scroll to position [236, 0]
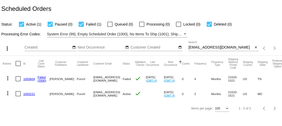
click at [192, 48] on input "mylaway@gmail.com" at bounding box center [220, 48] width 65 height 4
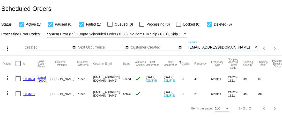
paste input "voms.inc"
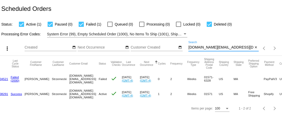
scroll to position [0, 20]
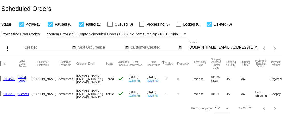
click at [12, 80] on link "1004521" at bounding box center [9, 78] width 12 height 3
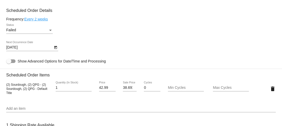
scroll to position [304, 0]
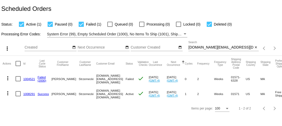
click at [30, 94] on link "1008291" at bounding box center [29, 93] width 12 height 3
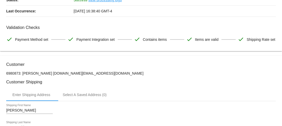
scroll to position [28, 0]
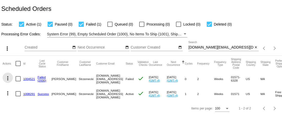
click at [8, 77] on mat-icon "more_vert" at bounding box center [8, 78] width 6 height 6
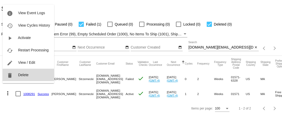
click at [19, 77] on span "Delete" at bounding box center [23, 75] width 10 height 4
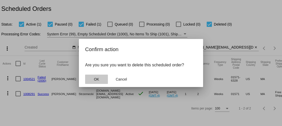
click at [97, 79] on span "OK" at bounding box center [96, 79] width 5 height 4
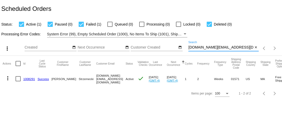
click at [197, 46] on input "voms.inc@gmail.com" at bounding box center [220, 48] width 65 height 4
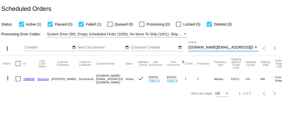
paste input "marcella_licea@hot"
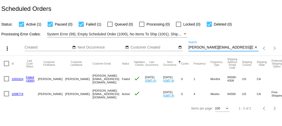
scroll to position [0, 10]
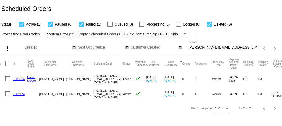
click at [19, 79] on link "1003324" at bounding box center [19, 78] width 12 height 3
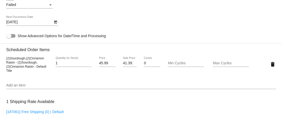
scroll to position [327, 0]
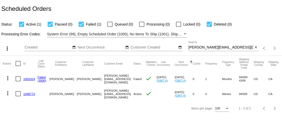
click at [29, 94] on link "1008774" at bounding box center [29, 93] width 12 height 3
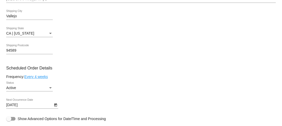
scroll to position [185, 0]
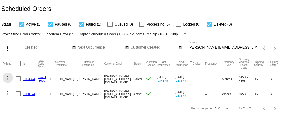
click at [8, 79] on mat-icon "more_vert" at bounding box center [8, 78] width 6 height 6
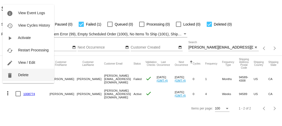
click at [20, 77] on button "delete Delete" at bounding box center [28, 75] width 51 height 12
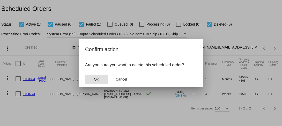
click at [93, 80] on button "OK" at bounding box center [96, 79] width 23 height 9
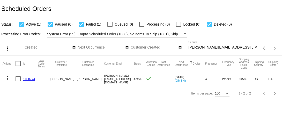
click at [198, 48] on input "marcella_licea@hotmail.com" at bounding box center [220, 48] width 65 height 4
click at [197, 48] on input "marcella_licea@hotmail.com" at bounding box center [220, 48] width 65 height 4
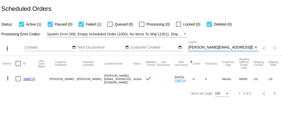
paste input "natfreed@g"
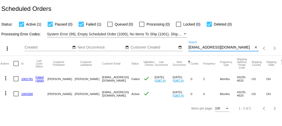
scroll to position [0, 1]
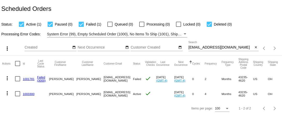
click at [26, 80] on link "1001781" at bounding box center [29, 78] width 12 height 3
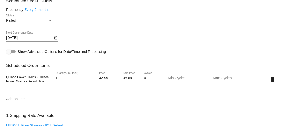
scroll to position [314, 0]
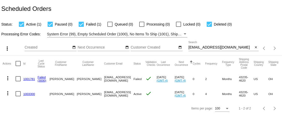
click at [30, 94] on link "1003300" at bounding box center [29, 93] width 12 height 3
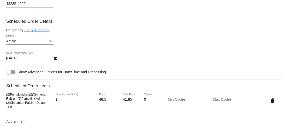
scroll to position [235, 0]
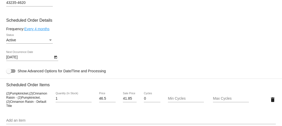
drag, startPoint x: 7, startPoint y: 108, endPoint x: 14, endPoint y: 112, distance: 8.8
click at [14, 108] on span "(2)Pumpkinickel,(2)Cinnamon Raisin - (2)Pumpkinickel,(2)Cinnamon Raisin - Defau…" at bounding box center [26, 100] width 41 height 16
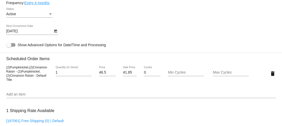
scroll to position [262, 0]
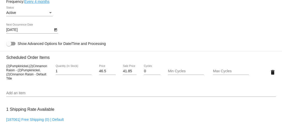
click at [130, 73] on input "41.85" at bounding box center [130, 71] width 14 height 4
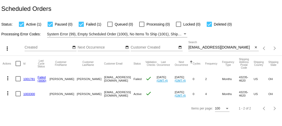
click at [216, 47] on input "natfreed@gmail.com" at bounding box center [220, 48] width 65 height 4
paste input "simplekneads@meta.exile.org"
click at [27, 80] on link "1001480" at bounding box center [29, 78] width 12 height 3
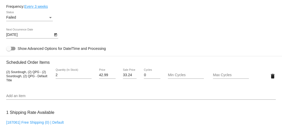
scroll to position [316, 0]
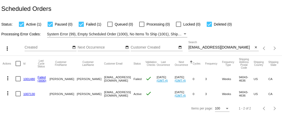
click at [29, 94] on link "1007130" at bounding box center [29, 93] width 12 height 3
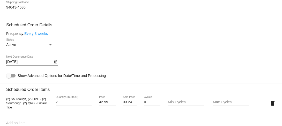
scroll to position [230, 0]
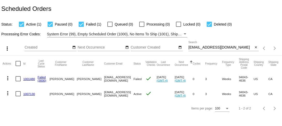
click at [29, 80] on link "1001480" at bounding box center [29, 78] width 12 height 3
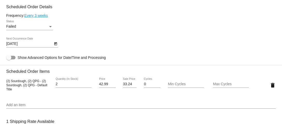
scroll to position [306, 0]
drag, startPoint x: 5, startPoint y: 94, endPoint x: 37, endPoint y: 94, distance: 31.8
click at [37, 94] on mat-card "Customer 6141020: Eric Edwards simplekneads@meta.exile.org Customer Shipping En…" at bounding box center [141, 75] width 282 height 521
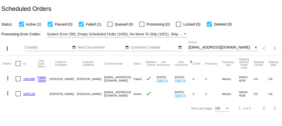
click at [30, 94] on link "1007130" at bounding box center [29, 93] width 12 height 3
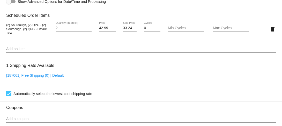
scroll to position [280, 0]
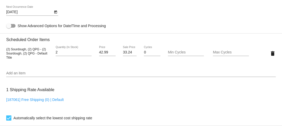
drag, startPoint x: 6, startPoint y: 63, endPoint x: 34, endPoint y: 63, distance: 27.9
click at [34, 59] on span "(2) Sourdough, (2) QPG - (2) Sourdough, (2) QPG - Default Title" at bounding box center [26, 54] width 41 height 12
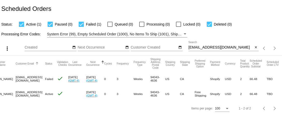
scroll to position [0, 89]
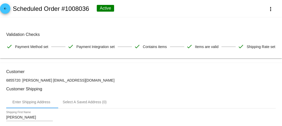
click at [9, 9] on link "arrow_back" at bounding box center [5, 8] width 10 height 10
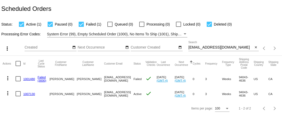
click at [200, 47] on input "simplekneads@meta.exile.org" at bounding box center [220, 48] width 65 height 4
paste input "laur.hollenbeck@gmail.com"
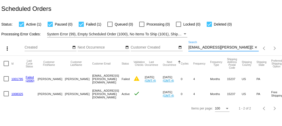
scroll to position [0, 8]
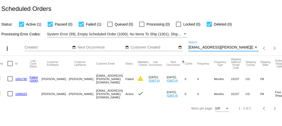
click at [21, 78] on link "1001795" at bounding box center [21, 78] width 12 height 3
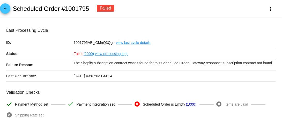
click at [6, 10] on mat-icon "arrow_back" at bounding box center [5, 10] width 6 height 6
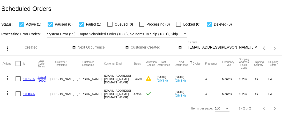
click at [9, 78] on mat-icon "more_vert" at bounding box center [8, 78] width 6 height 6
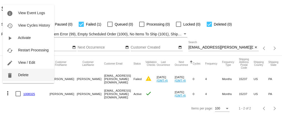
click at [19, 78] on button "delete Delete" at bounding box center [28, 75] width 51 height 12
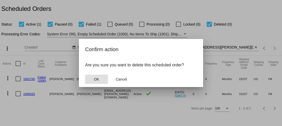
click at [99, 78] on button "OK" at bounding box center [96, 79] width 23 height 9
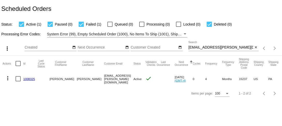
click at [192, 46] on input "laur.hollenbeck@gmail.com" at bounding box center [220, 48] width 65 height 4
paste input "donnalisa0424"
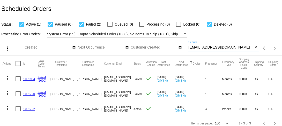
scroll to position [5, 0]
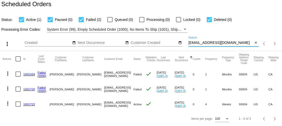
click at [210, 42] on input "[EMAIL_ADDRESS][DOMAIN_NAME]" at bounding box center [220, 43] width 65 height 4
paste input "jrogers0707@outlook"
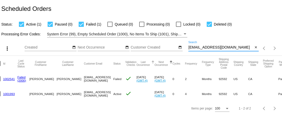
scroll to position [0, 4]
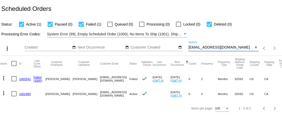
click at [22, 80] on link "1002541" at bounding box center [25, 78] width 12 height 3
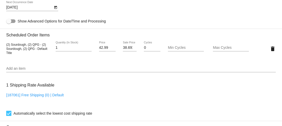
scroll to position [343, 0]
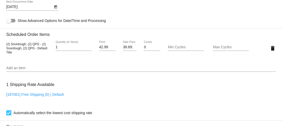
drag, startPoint x: 6, startPoint y: 58, endPoint x: 34, endPoint y: 58, distance: 27.9
click at [34, 54] on span "(2) Sourdough, (2) QPG - (2) Sourdough, (2) QPG - Default Title" at bounding box center [26, 48] width 41 height 12
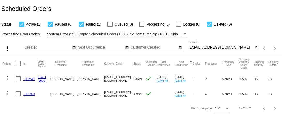
click at [30, 93] on link "1001993" at bounding box center [29, 93] width 12 height 3
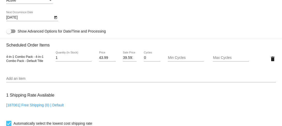
scroll to position [275, 0]
drag, startPoint x: 6, startPoint y: 70, endPoint x: 33, endPoint y: 71, distance: 27.4
click at [33, 63] on span "4-in-1 Combo Pack - 4-in-1 Combo Pack - Default Title" at bounding box center [24, 59] width 37 height 8
click at [126, 61] on div "39.591 Sale Price" at bounding box center [130, 56] width 14 height 10
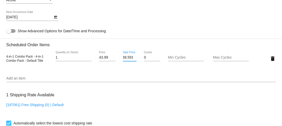
click at [126, 74] on mat-card "Customer 6900177: Darla Rogers djrogers0707@outlook.com Customer Shipping Enter…" at bounding box center [141, 46] width 282 height 517
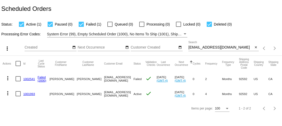
click at [205, 52] on div "djrogers0707@outlook.com Search close" at bounding box center [223, 48] width 70 height 15
click at [205, 50] on div "djrogers0707@outlook.com Search" at bounding box center [220, 46] width 65 height 10
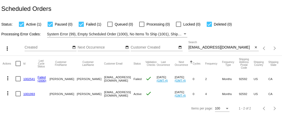
click at [207, 42] on div "djrogers0707@outlook.com Search" at bounding box center [220, 46] width 65 height 10
click at [207, 47] on input "djrogers0707@outlook.com" at bounding box center [220, 48] width 65 height 4
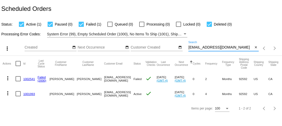
paste input "beckyh.27@gmail"
click at [32, 79] on link "1002871" at bounding box center [29, 78] width 12 height 3
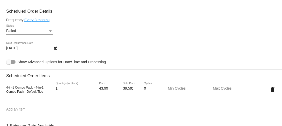
scroll to position [303, 0]
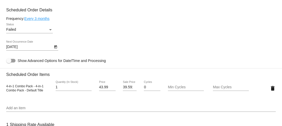
drag, startPoint x: 6, startPoint y: 101, endPoint x: 26, endPoint y: 101, distance: 19.7
click at [26, 92] on span "4-in-1 Combo Pack - 4-in-1 Combo Pack - Default Title" at bounding box center [24, 89] width 37 height 8
click at [126, 89] on input "39.591" at bounding box center [130, 87] width 14 height 4
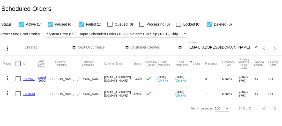
click at [30, 94] on link "1003444" at bounding box center [29, 93] width 12 height 3
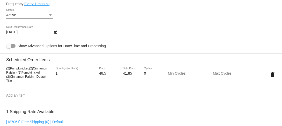
scroll to position [261, 0]
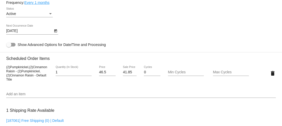
drag, startPoint x: 6, startPoint y: 80, endPoint x: 15, endPoint y: 86, distance: 10.4
click at [15, 86] on mat-card "Customer 6898010: Rebecca Haynes beckyh.27@gmail.com Customer Shipping Enter Sh…" at bounding box center [141, 61] width 282 height 519
click at [126, 74] on input "41.85" at bounding box center [130, 72] width 14 height 4
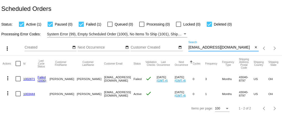
click at [211, 46] on input "beckyh.27@gmail.com" at bounding box center [220, 48] width 65 height 4
paste input "jennifervabeach"
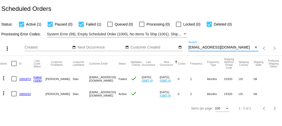
scroll to position [0, 0]
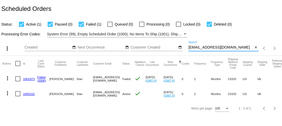
click at [30, 79] on link "1001973" at bounding box center [29, 78] width 12 height 3
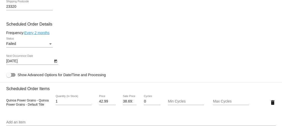
scroll to position [291, 0]
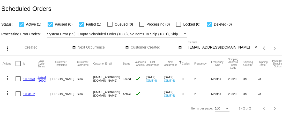
click at [28, 93] on link "1003152" at bounding box center [29, 93] width 12 height 3
click at [27, 77] on link "1001973" at bounding box center [29, 78] width 12 height 3
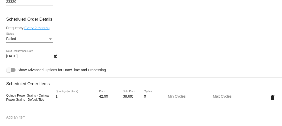
scroll to position [296, 0]
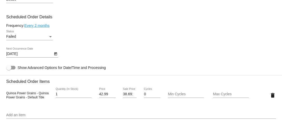
click at [10, 99] on span "Quinoa Power Grains - Quinoa Power Grains - Default Title" at bounding box center [27, 96] width 42 height 8
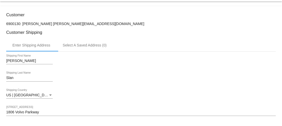
scroll to position [117, 0]
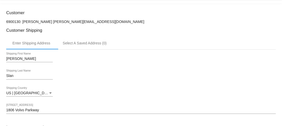
drag, startPoint x: 44, startPoint y: 34, endPoint x: 90, endPoint y: 32, distance: 45.5
click at [90, 24] on p "6900130: Jennifer Slan jennifervabeach@gmail.com" at bounding box center [140, 22] width 269 height 4
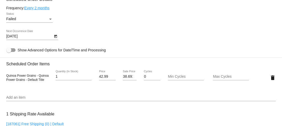
scroll to position [315, 0]
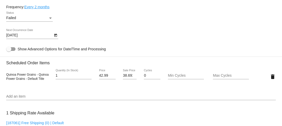
click at [128, 78] on input "38.691" at bounding box center [130, 76] width 14 height 4
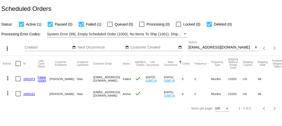
click at [31, 94] on link "1003152" at bounding box center [29, 93] width 12 height 3
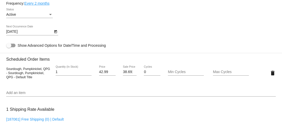
scroll to position [261, 0]
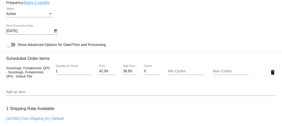
drag, startPoint x: 6, startPoint y: 83, endPoint x: 46, endPoint y: 82, distance: 40.1
click at [46, 78] on span "Sourdough, Pumpkinickel, QPG - Sourdough, Pumpkinickel, QPG - Default Title" at bounding box center [28, 72] width 44 height 12
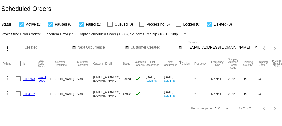
click at [212, 50] on div "jennifervabeach@gmail.com Search" at bounding box center [220, 46] width 65 height 10
click at [212, 48] on input "jennifervabeach@gmail.com" at bounding box center [220, 48] width 65 height 4
paste input "lauraleews"
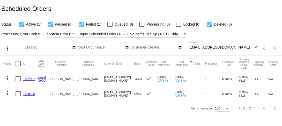
click at [28, 79] on link "1002907" at bounding box center [29, 78] width 12 height 3
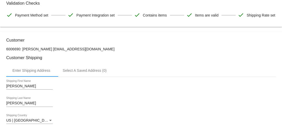
scroll to position [88, 0]
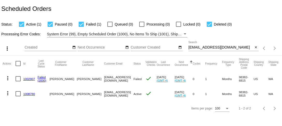
click at [28, 93] on link "1008780" at bounding box center [29, 93] width 12 height 3
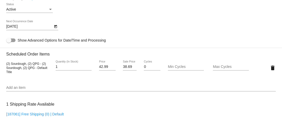
scroll to position [275, 0]
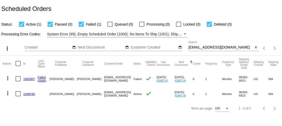
click at [9, 79] on mat-icon "more_vert" at bounding box center [8, 78] width 6 height 6
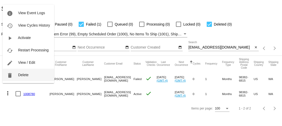
click at [18, 79] on button "delete Delete" at bounding box center [28, 75] width 51 height 12
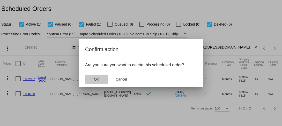
click at [97, 79] on span "OK" at bounding box center [96, 79] width 5 height 4
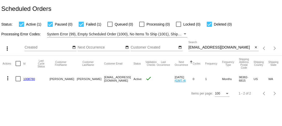
click at [216, 48] on input "lauraleews@gmail.com" at bounding box center [220, 48] width 65 height 4
paste input "mesa@gojade.org"
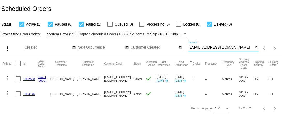
click at [28, 80] on link "1002588" at bounding box center [29, 78] width 12 height 3
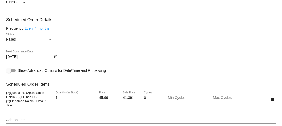
scroll to position [298, 0]
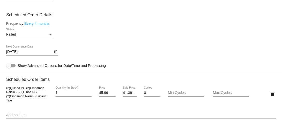
drag, startPoint x: 6, startPoint y: 103, endPoint x: 15, endPoint y: 108, distance: 10.6
click at [15, 108] on mat-card "Customer 6170124: Janet Frye mesa@gojade.org Customer Shipping Enter Shipping A…" at bounding box center [141, 81] width 282 height 519
click at [126, 95] on input "41.391" at bounding box center [130, 93] width 14 height 4
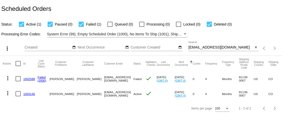
click at [31, 93] on link "1003146" at bounding box center [29, 93] width 12 height 3
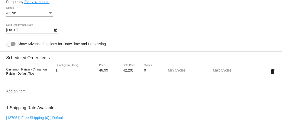
scroll to position [266, 0]
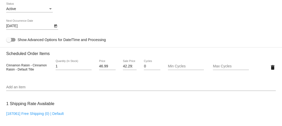
drag, startPoint x: 6, startPoint y: 80, endPoint x: 29, endPoint y: 80, distance: 23.3
click at [29, 71] on span "Cinnamon Raisin - Cinnamon Raisin - Default Title" at bounding box center [26, 68] width 41 height 8
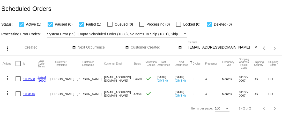
click at [216, 51] on div at bounding box center [223, 51] width 70 height 0
click at [216, 51] on div "mesa@gojade.org Search" at bounding box center [220, 46] width 65 height 10
click at [216, 49] on input "mesa@gojade.org" at bounding box center [220, 48] width 65 height 4
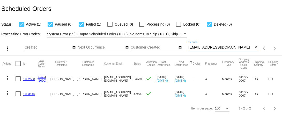
click at [216, 49] on input "mesa@gojade.org" at bounding box center [220, 48] width 65 height 4
paste input "bethwebb1960@yahoo.com"
click at [29, 79] on link "1002711" at bounding box center [29, 78] width 12 height 3
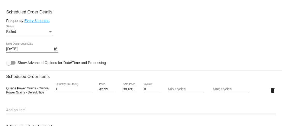
scroll to position [302, 0]
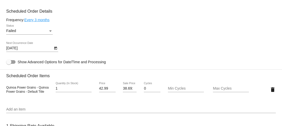
click at [13, 94] on span "Quinoa Power Grains - Quinoa Power Grains - Default Title" at bounding box center [27, 90] width 42 height 8
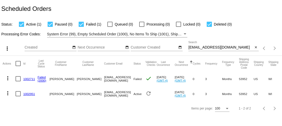
click at [31, 92] on mat-cell "1002951" at bounding box center [30, 93] width 14 height 15
click at [31, 94] on link "1002951" at bounding box center [29, 93] width 12 height 3
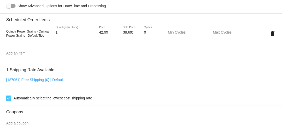
scroll to position [300, 0]
click at [11, 37] on span "Quinoa Power Grains - Quinoa Power Grains - Default Title" at bounding box center [27, 33] width 42 height 8
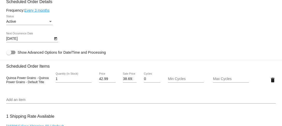
scroll to position [253, 0]
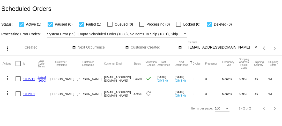
click at [193, 47] on input "bethwebb1960@yahoo.com" at bounding box center [220, 48] width 65 height 4
paste input "ashley.roy2019@gmail"
click at [29, 79] on link "1003685" at bounding box center [29, 78] width 12 height 3
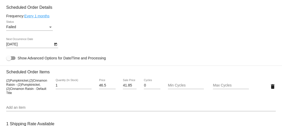
scroll to position [311, 0]
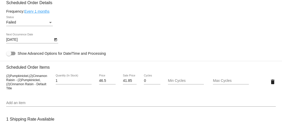
drag, startPoint x: 6, startPoint y: 91, endPoint x: 15, endPoint y: 94, distance: 9.2
click at [15, 90] on span "(2)Pumpkinickel,(2)Cinnamon Raisin - (2)Pumpkinickel,(2)Cinnamon Raisin - Defau…" at bounding box center [26, 82] width 41 height 16
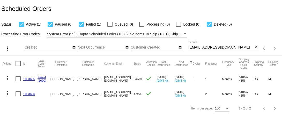
click at [30, 93] on link "1003686" at bounding box center [29, 93] width 12 height 3
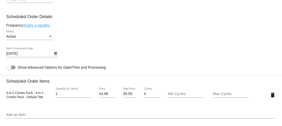
scroll to position [240, 0]
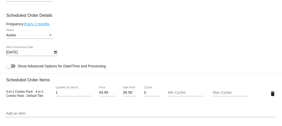
drag, startPoint x: 6, startPoint y: 106, endPoint x: 15, endPoint y: 107, distance: 8.8
click at [15, 107] on mat-card "Customer 6105209: Ashley Roy ashley.roy2019@gmail.com Customer Shipping Enter S…" at bounding box center [141, 81] width 282 height 517
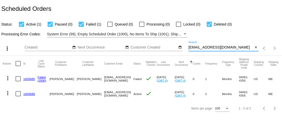
click at [212, 48] on input "ashley.roy2019@gmail.com" at bounding box center [220, 48] width 65 height 4
paste input "mariska.driessen"
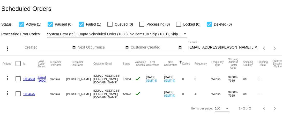
click at [27, 79] on link "1004583" at bounding box center [29, 78] width 12 height 3
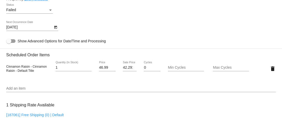
scroll to position [323, 0]
click at [124, 70] on input "42.291" at bounding box center [130, 67] width 14 height 4
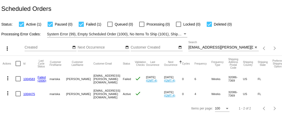
click at [27, 94] on link "1004475" at bounding box center [29, 93] width 12 height 3
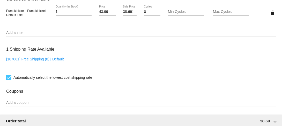
scroll to position [318, 0]
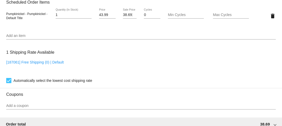
click at [15, 20] on span "Pumpkinickel - Pumpkinickel - Default Title" at bounding box center [26, 16] width 41 height 8
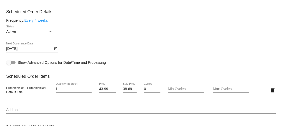
scroll to position [244, 0]
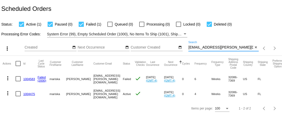
click at [202, 48] on input "mariska.driessen@gmail.com" at bounding box center [220, 48] width 65 height 4
paste input "newbirth1960"
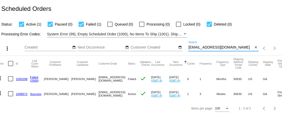
scroll to position [0, 6]
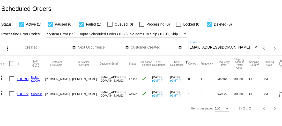
click at [17, 79] on link "1003298" at bounding box center [23, 78] width 12 height 3
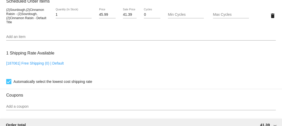
scroll to position [378, 0]
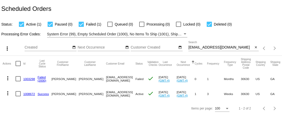
click at [27, 93] on link "1008672" at bounding box center [29, 93] width 12 height 3
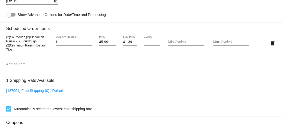
scroll to position [342, 0]
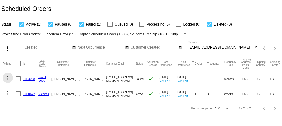
click at [7, 78] on mat-icon "more_vert" at bounding box center [8, 78] width 6 height 6
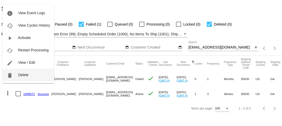
click at [22, 77] on span "Delete" at bounding box center [23, 75] width 10 height 4
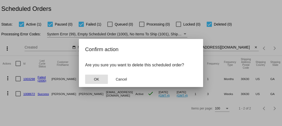
click at [94, 78] on span "OK" at bounding box center [96, 79] width 5 height 4
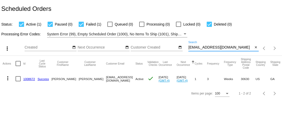
click at [205, 48] on input "newbirth1960@gmail.com" at bounding box center [220, 48] width 65 height 4
paste input "brunocp"
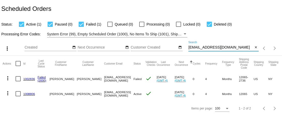
click at [30, 79] on link "1002836" at bounding box center [29, 78] width 12 height 3
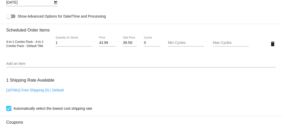
scroll to position [348, 0]
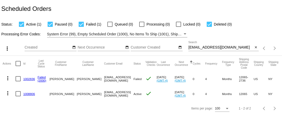
click at [28, 94] on link "1008806" at bounding box center [29, 93] width 12 height 3
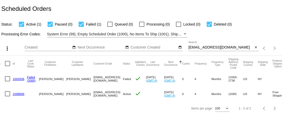
scroll to position [0, 4]
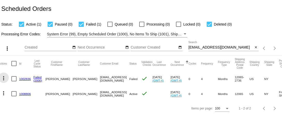
click at [5, 79] on mat-icon "more_vert" at bounding box center [4, 78] width 6 height 6
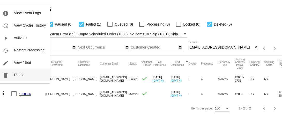
click at [16, 73] on span "Delete" at bounding box center [19, 75] width 10 height 4
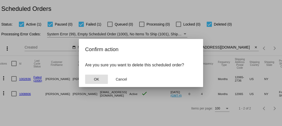
click at [98, 79] on span "OK" at bounding box center [96, 79] width 5 height 4
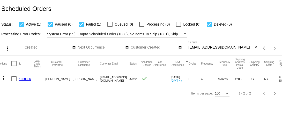
click at [208, 49] on input "nbrunocp@gmail.com" at bounding box center [220, 48] width 65 height 4
paste input "shohetc"
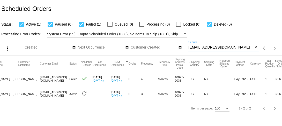
scroll to position [0, 68]
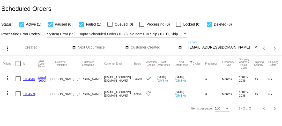
type input "[EMAIL_ADDRESS][DOMAIN_NAME]"
click at [31, 79] on link "1004546" at bounding box center [29, 78] width 12 height 3
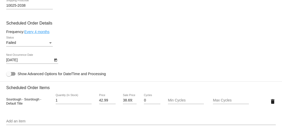
scroll to position [292, 0]
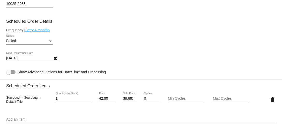
click at [15, 104] on span "Sourdough - Sourdough - Default Title" at bounding box center [23, 100] width 35 height 8
copy span "Sourdough"
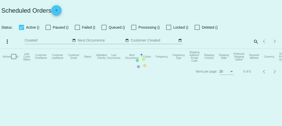
checkbox input "true"
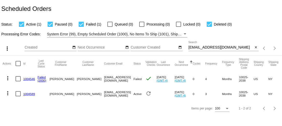
click at [31, 94] on link "1004589" at bounding box center [29, 93] width 12 height 3
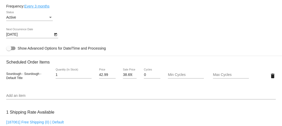
scroll to position [260, 0]
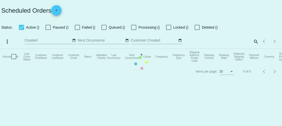
checkbox input "true"
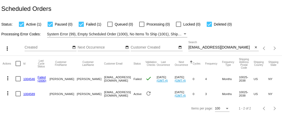
click at [216, 46] on input "shohetc@gmail.com" at bounding box center [220, 48] width 65 height 4
paste input "tracywaiters@yahoo"
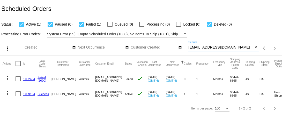
type input "tracywaiters@yahoo.com"
click at [27, 79] on link "1002404" at bounding box center [29, 78] width 12 height 3
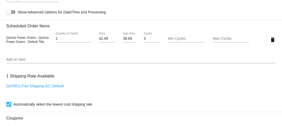
scroll to position [351, 0]
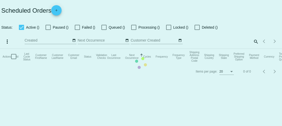
checkbox input "true"
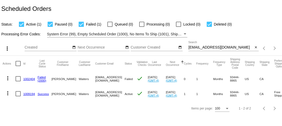
click at [28, 94] on link "1009194" at bounding box center [29, 93] width 12 height 3
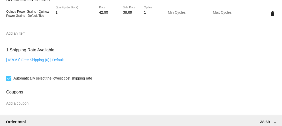
scroll to position [352, 0]
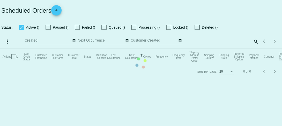
checkbox input "true"
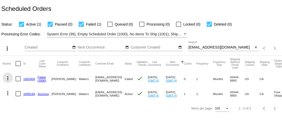
click at [7, 79] on mat-icon "more_vert" at bounding box center [8, 78] width 6 height 6
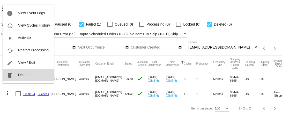
click at [34, 73] on button "delete Delete" at bounding box center [28, 75] width 51 height 12
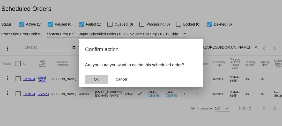
click at [96, 78] on span "OK" at bounding box center [96, 79] width 5 height 4
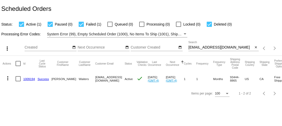
click at [196, 46] on input "tracywaiters@yahoo.com" at bounding box center [220, 48] width 65 height 4
paste input "debbie317117@gmail"
type input "debbie317117@gmail.com"
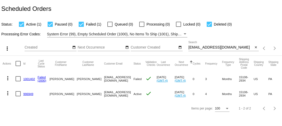
click at [25, 79] on link "1001402" at bounding box center [29, 78] width 12 height 3
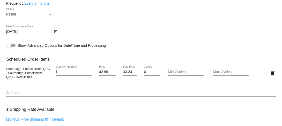
scroll to position [322, 0]
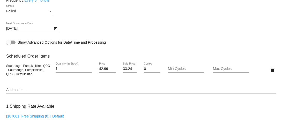
drag, startPoint x: 5, startPoint y: 80, endPoint x: 51, endPoint y: 80, distance: 45.5
click at [51, 80] on mat-card "Customer 6138762: Deborah Thompson debbie317117@gmail.com Customer Shipping Ent…" at bounding box center [141, 57] width 282 height 517
click at [51, 77] on div "1 Quantity (In Stock)" at bounding box center [73, 70] width 45 height 15
drag, startPoint x: 6, startPoint y: 80, endPoint x: 50, endPoint y: 78, distance: 43.7
click at [50, 78] on mat-card "Customer 6138762: Deborah Thompson debbie317117@gmail.com Customer Shipping Ent…" at bounding box center [141, 57] width 282 height 517
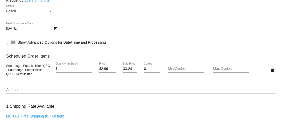
copy span "Sourdough, Pumpkinickel, QPG"
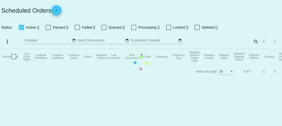
checkbox input "true"
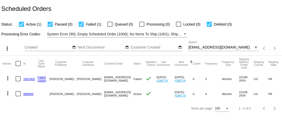
click at [30, 94] on link "996949" at bounding box center [28, 93] width 10 height 3
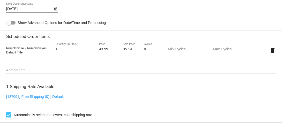
scroll to position [285, 0]
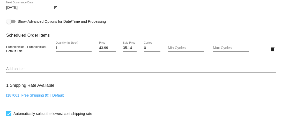
click at [20, 53] on span "Pumpkinickel - Pumpkinickel - Default Title" at bounding box center [26, 49] width 41 height 8
copy span "Pumpkinickel"
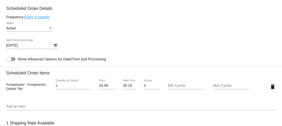
scroll to position [246, 0]
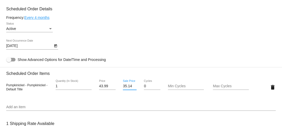
click at [126, 88] on input "35.14" at bounding box center [130, 86] width 14 height 4
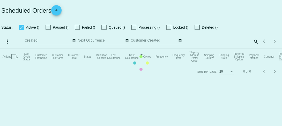
checkbox input "true"
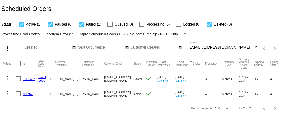
click at [221, 50] on div "debbie317117@gmail.com Search" at bounding box center [220, 46] width 65 height 10
click at [221, 46] on div "debbie317117@gmail.com Search" at bounding box center [220, 46] width 65 height 10
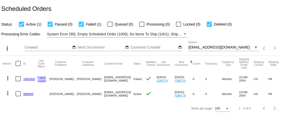
click at [221, 46] on div "debbie317117@gmail.com Search" at bounding box center [220, 46] width 65 height 10
click at [221, 50] on div "debbie317117@gmail.com Search" at bounding box center [220, 46] width 65 height 10
click at [221, 48] on input "debbie317117@gmail.com" at bounding box center [220, 48] width 65 height 4
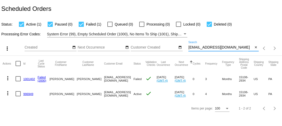
click at [221, 48] on input "debbie317117@gmail.com" at bounding box center [220, 48] width 65 height 4
paste input "odanl@mail.ru"
type input "odanl@mail.ru"
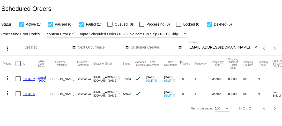
click at [29, 79] on link "1003702" at bounding box center [29, 78] width 12 height 3
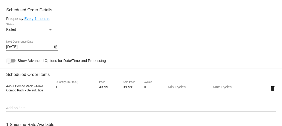
scroll to position [305, 0]
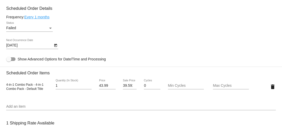
click at [124, 88] on input "39.591" at bounding box center [130, 86] width 14 height 4
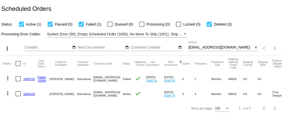
click at [27, 94] on link "1004105" at bounding box center [29, 93] width 12 height 3
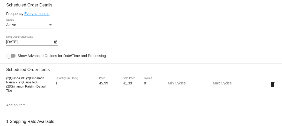
scroll to position [251, 0]
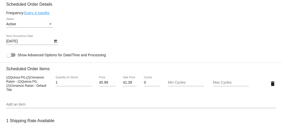
drag, startPoint x: 6, startPoint y: 93, endPoint x: 15, endPoint y: 97, distance: 9.9
click at [15, 97] on mat-card "Customer 6010761: Cornelia Sekinaeva odanl@mail.ru Customer Shipping Enter Ship…" at bounding box center [141, 71] width 282 height 519
copy span "(2)Quinoa PG,(2)Cinnamon Raisin"
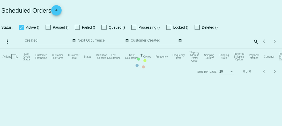
checkbox input "true"
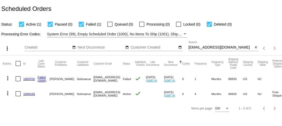
click at [194, 44] on div "odanl@mail.ru Search" at bounding box center [220, 46] width 65 height 10
click at [194, 47] on input "odanl@mail.ru" at bounding box center [220, 48] width 65 height 4
paste input "sylvieduvet@yahoo.com"
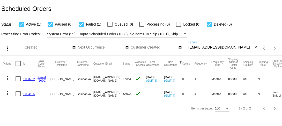
type input "sylvieduvet@yahoo.com"
click at [28, 79] on link "1002394" at bounding box center [29, 78] width 12 height 3
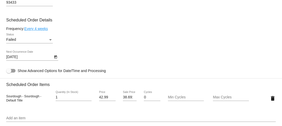
scroll to position [297, 0]
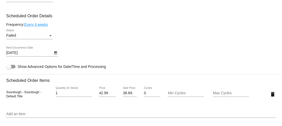
click at [9, 98] on span "Sourdough - Sourdough - Default Title" at bounding box center [23, 94] width 35 height 8
copy span "Sourdough"
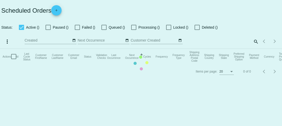
checkbox input "true"
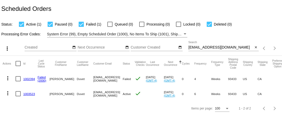
click at [31, 94] on link "1003523" at bounding box center [29, 93] width 12 height 3
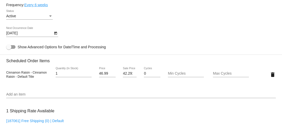
scroll to position [262, 0]
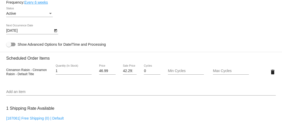
drag, startPoint x: 5, startPoint y: 83, endPoint x: 29, endPoint y: 82, distance: 23.8
click at [29, 82] on mat-card "Customer 6138512: Sylvie Duvet sylvieduvet@yahoo.com Customer Shipping Enter Sh…" at bounding box center [141, 59] width 282 height 517
copy span "Cinnamon Raisin"
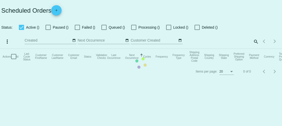
checkbox input "true"
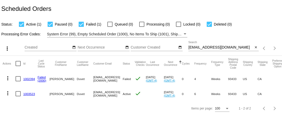
click at [196, 45] on div "sylvieduvet@yahoo.com Search" at bounding box center [220, 46] width 65 height 10
click at [197, 50] on input "sylvieduvet@yahoo.com" at bounding box center [220, 48] width 65 height 4
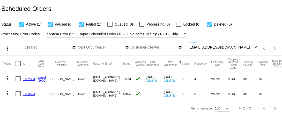
click at [197, 50] on input "sylvieduvet@yahoo.com" at bounding box center [220, 48] width 65 height 4
paste input "freakris@hotmail"
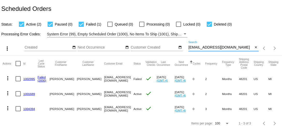
type input "freakris@hotmail.com"
click at [30, 80] on link "1002995" at bounding box center [29, 78] width 12 height 3
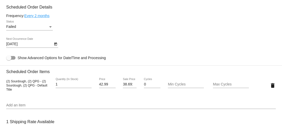
scroll to position [308, 0]
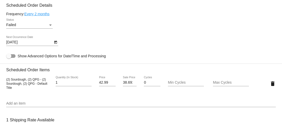
drag, startPoint x: 6, startPoint y: 93, endPoint x: 35, endPoint y: 93, distance: 29.0
click at [35, 90] on span "(2) Sourdough, (2) QPG - (2) Sourdough, (2) QPG - Default Title" at bounding box center [26, 84] width 41 height 12
click at [6, 93] on mat-card "Customer 6175690: Kristin Lukowski freakris@hotmail.com Customer Shipping Enter…" at bounding box center [141, 71] width 282 height 517
drag, startPoint x: 6, startPoint y: 93, endPoint x: 34, endPoint y: 94, distance: 27.4
click at [34, 90] on span "(2) Sourdough, (2) QPG - (2) Sourdough, (2) QPG - Default Title" at bounding box center [26, 84] width 41 height 12
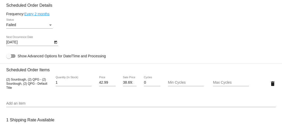
copy span "(2) Sourdough, (2) Q"
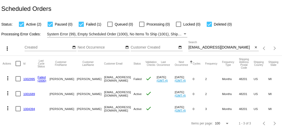
click at [28, 95] on link "1001689" at bounding box center [29, 93] width 12 height 3
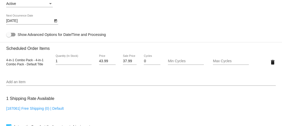
scroll to position [274, 0]
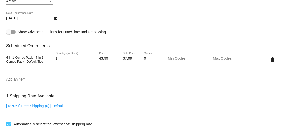
drag, startPoint x: 6, startPoint y: 72, endPoint x: 14, endPoint y: 72, distance: 8.5
click at [14, 64] on span "4-in-1 Combo Pack - 4-in-1 Combo Pack - Default Title" at bounding box center [24, 60] width 37 height 8
copy span "4-in-1"
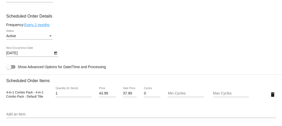
scroll to position [238, 0]
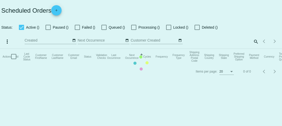
checkbox input "true"
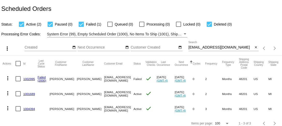
click at [28, 110] on link "1004394" at bounding box center [29, 108] width 12 height 3
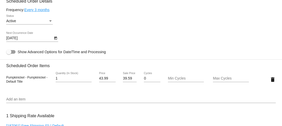
scroll to position [257, 0]
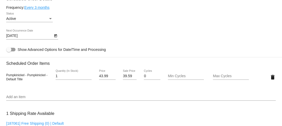
click at [20, 81] on span "Pumpkinickel - Pumpkinickel - Default Title" at bounding box center [26, 77] width 41 height 8
copy span "Pumpkinickel"
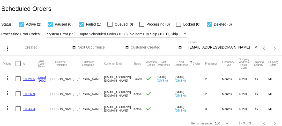
click at [200, 47] on input "freakris@hotmail.com" at bounding box center [220, 48] width 65 height 4
paste input "rachv2002@yahoo"
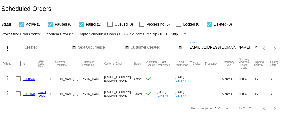
type input "rachv2002@yahoo.com"
click at [32, 79] on link "1008526" at bounding box center [29, 78] width 12 height 3
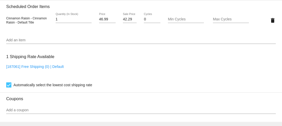
scroll to position [312, 0]
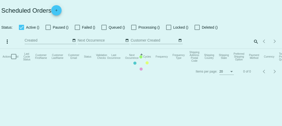
checkbox input "true"
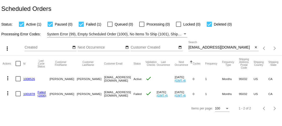
click at [30, 94] on link "1001878" at bounding box center [29, 93] width 12 height 3
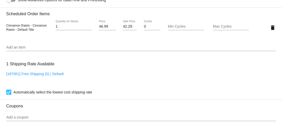
scroll to position [368, 0]
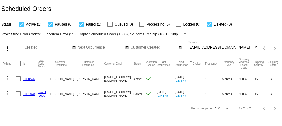
click at [6, 94] on mat-icon "more_vert" at bounding box center [8, 93] width 6 height 6
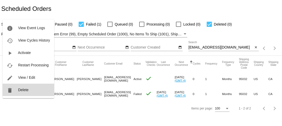
click at [16, 90] on button "delete Delete" at bounding box center [28, 90] width 51 height 12
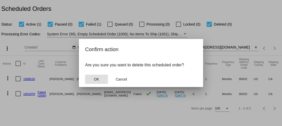
click at [96, 80] on span "OK" at bounding box center [96, 79] width 5 height 4
